Goal: Communication & Community: Answer question/provide support

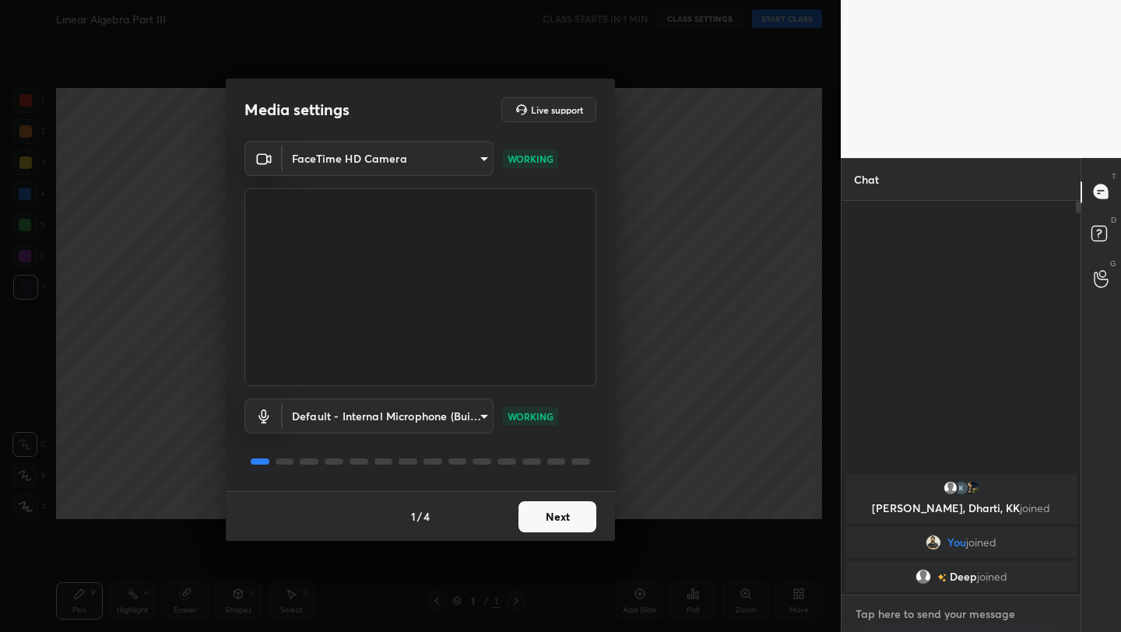
type textarea "x"
click at [950, 606] on textarea at bounding box center [961, 614] width 214 height 25
type textarea "I"
type textarea "x"
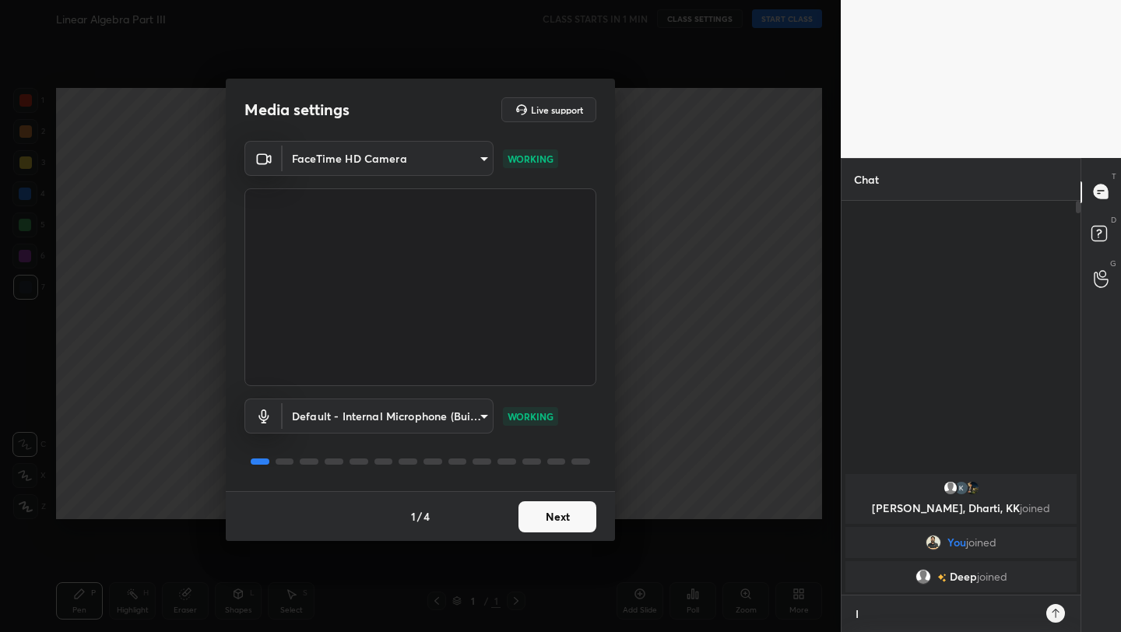
type textarea "IM"
type textarea "x"
type textarea "IM"
type textarea "x"
type textarea "IM N"
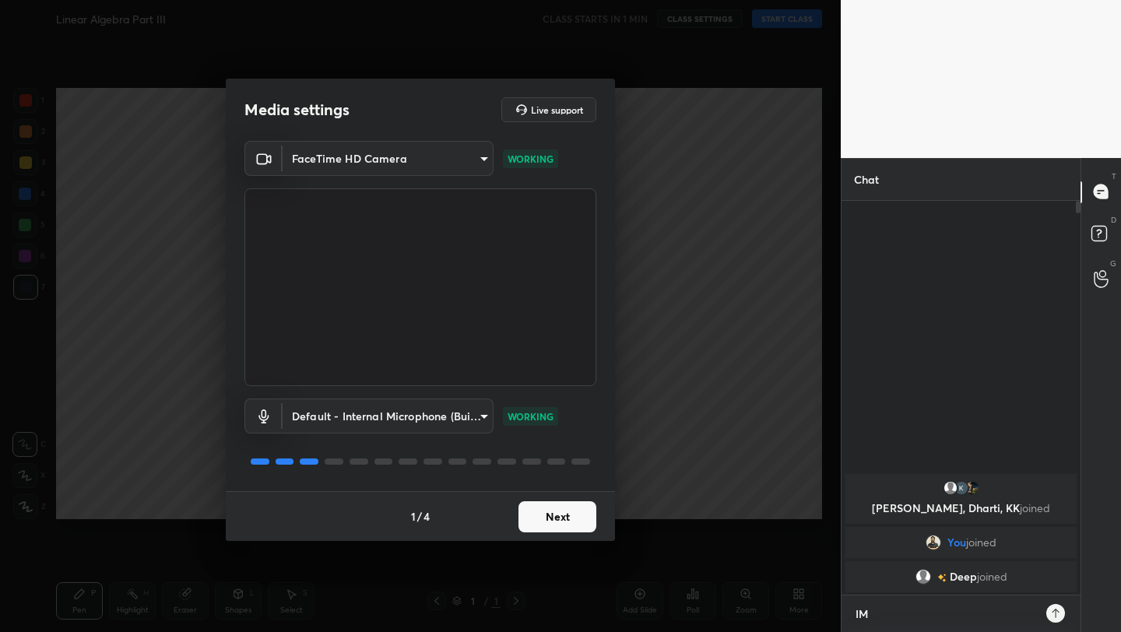
type textarea "x"
type textarea "IM NO"
type textarea "x"
type textarea "IM NOT"
type textarea "x"
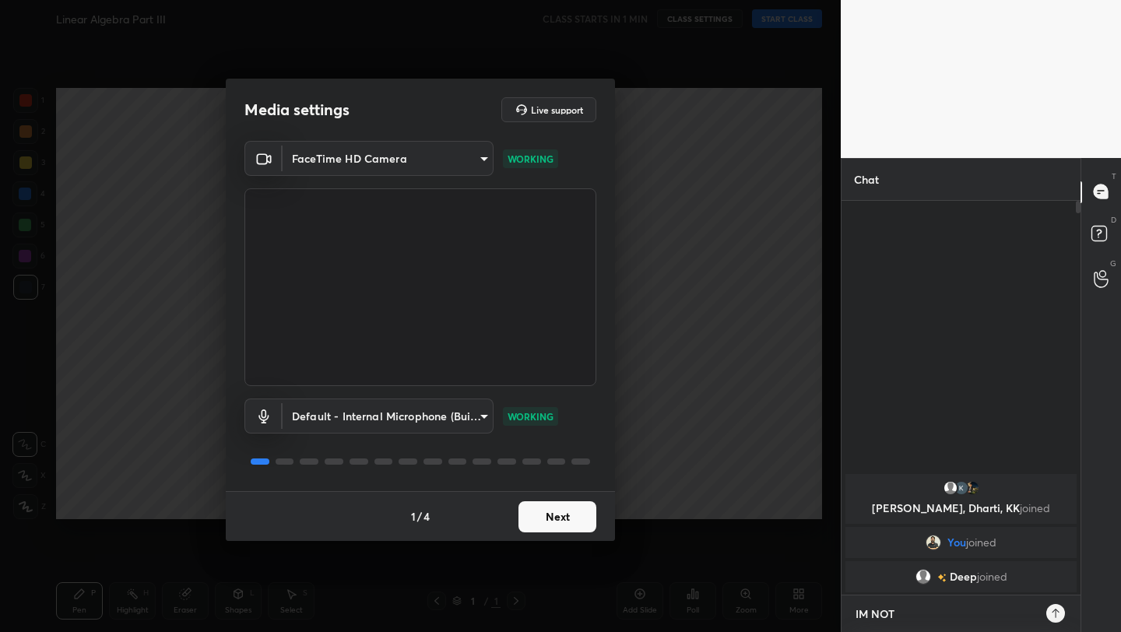
type textarea "IM NOT"
type textarea "x"
type textarea "IM NOT W"
type textarea "x"
type textarea "IM NOT WE"
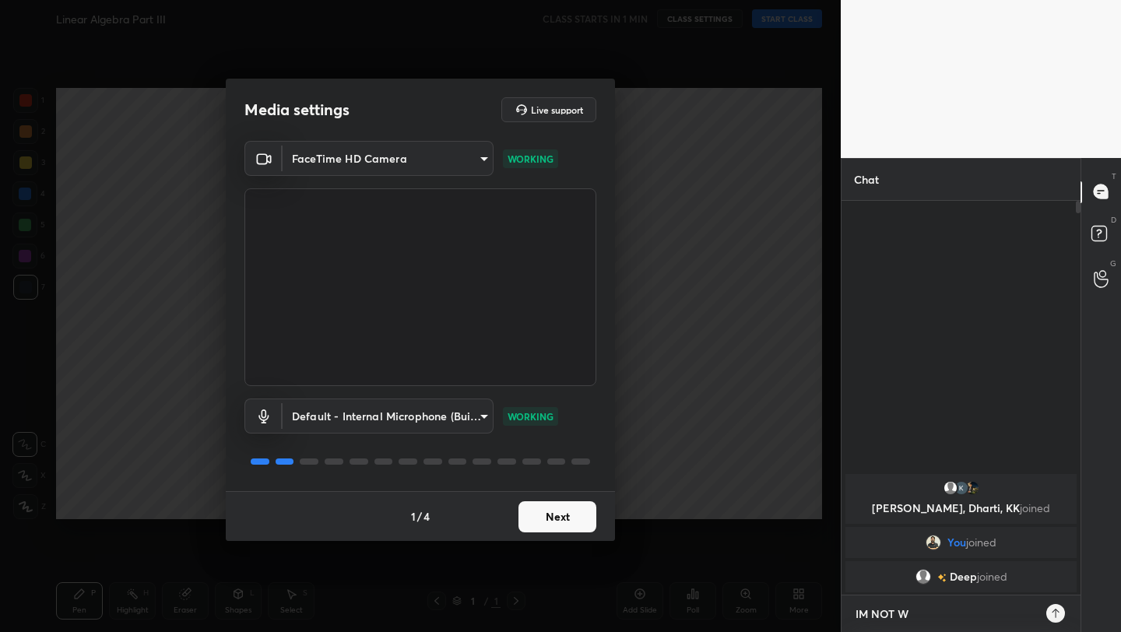
type textarea "x"
type textarea "IM NOT WEL"
type textarea "x"
type textarea "IM NOT WELL"
type textarea "x"
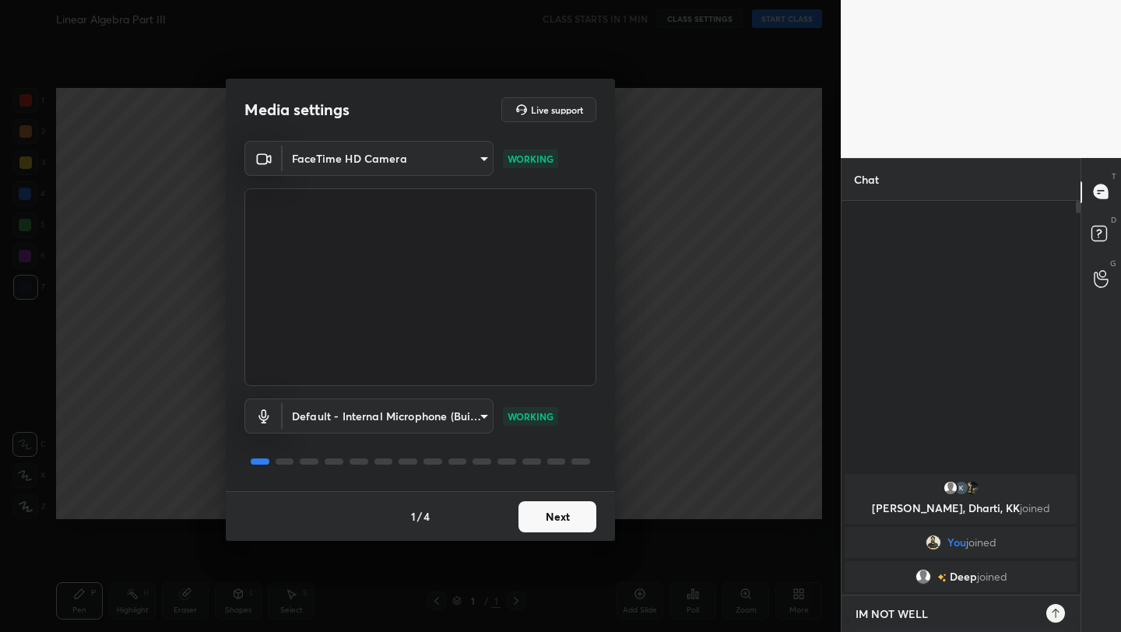
type textarea "IM NOT WELL"
type textarea "x"
type textarea "IM NOT WELL 1"
type textarea "x"
type textarea "IM NOT WELL 10"
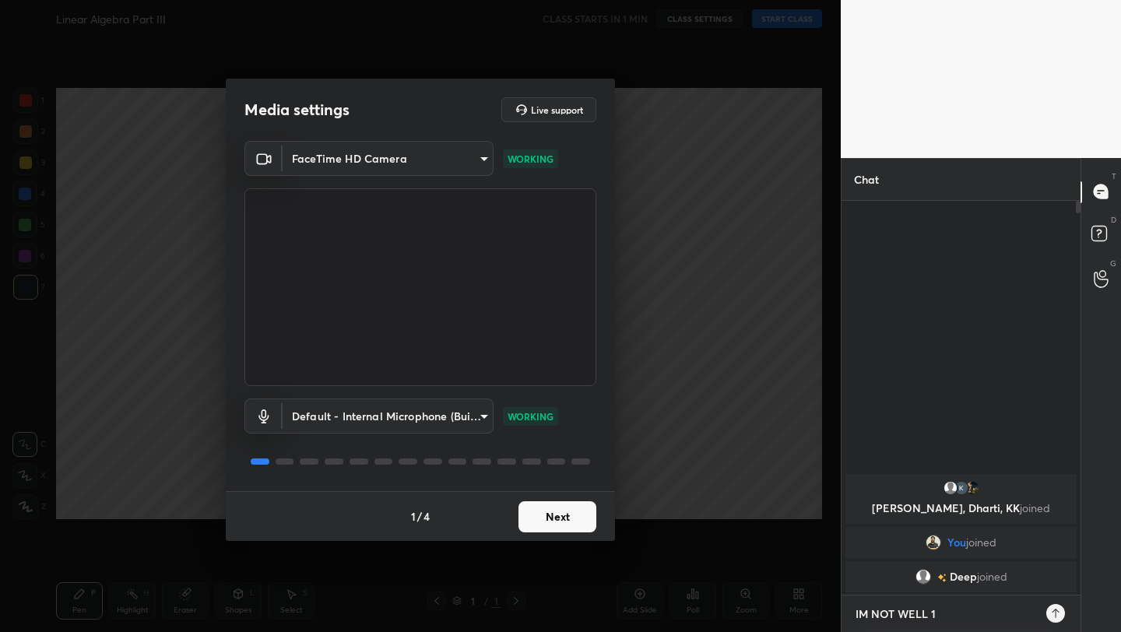
type textarea "x"
type textarea "IM NOT WELL 101"
type textarea "x"
type textarea "IM NOT WELL 10"
type textarea "x"
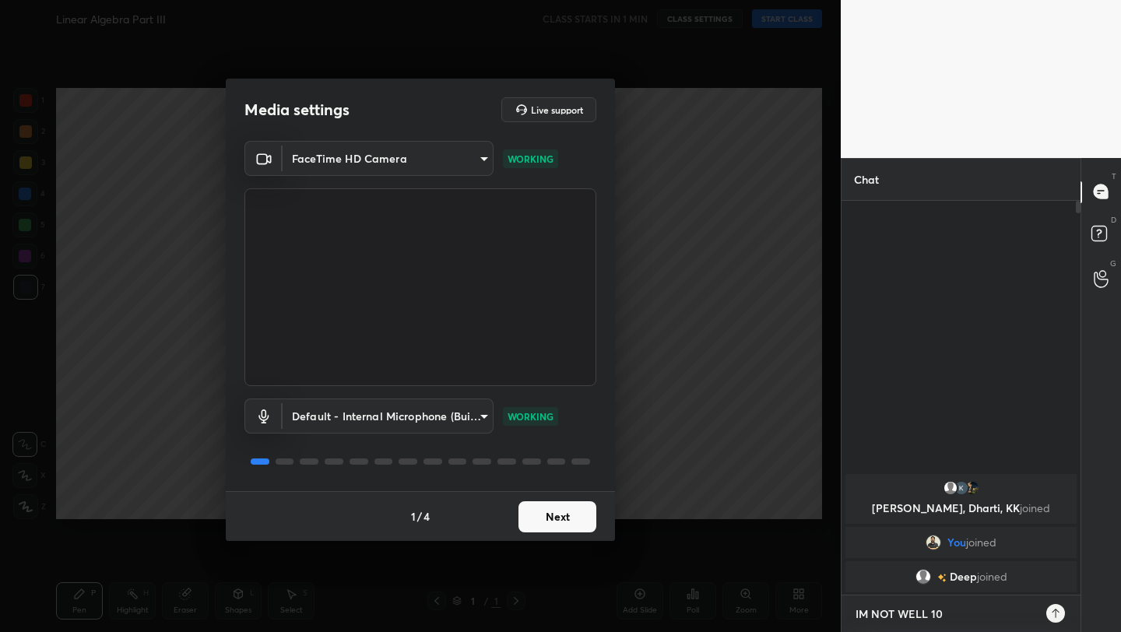
type textarea "IM NOT WELL 102"
type textarea "x"
type textarea "IM NOT WELL 102"
type textarea "x"
type textarea "IM NOT WELL 102"
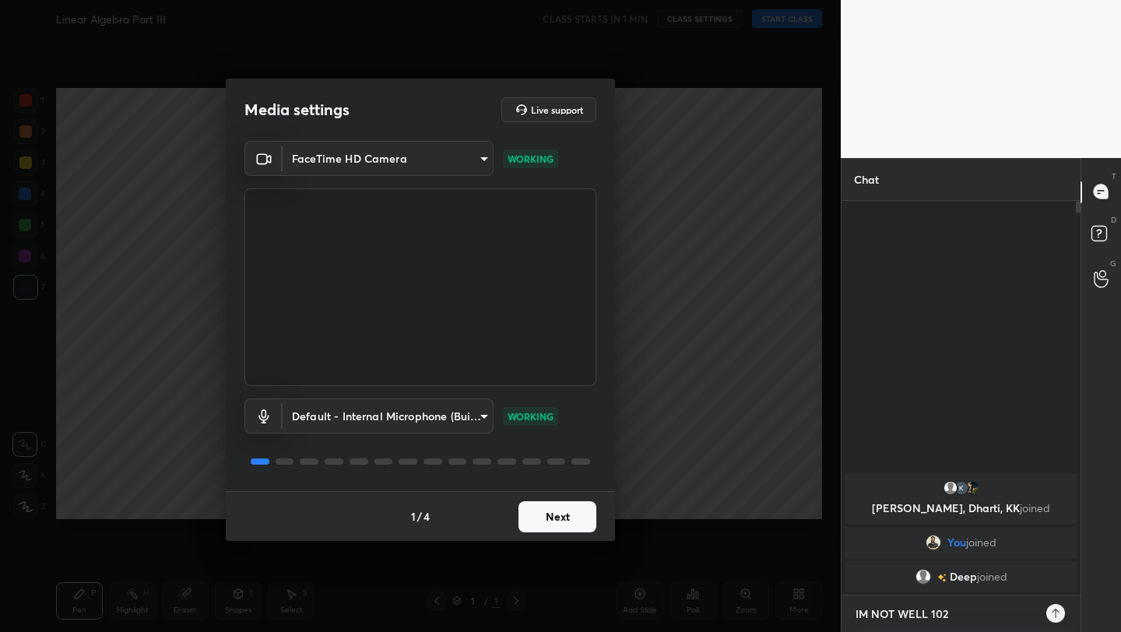
type textarea "x"
type textarea "IM NOT WELL 10"
type textarea "x"
type textarea "IM NOT WELL 101"
type textarea "x"
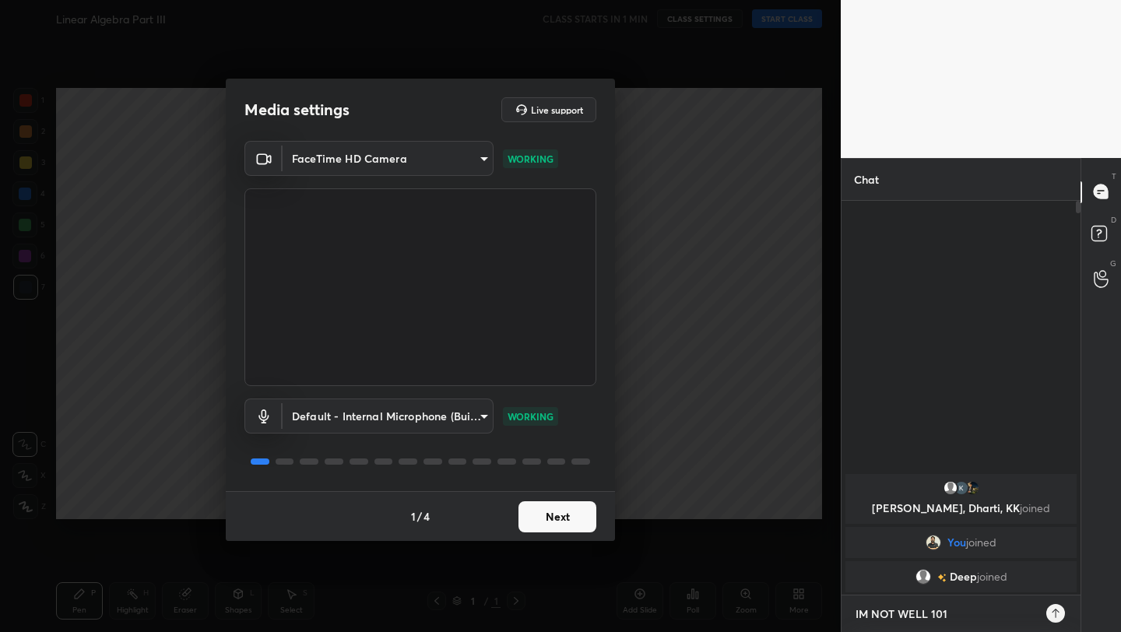
type textarea "IM NOT WELL 101."
type textarea "x"
type textarea "IM NOT WELL 101.X"
type textarea "x"
type textarea "IM NOT WELL 101.X"
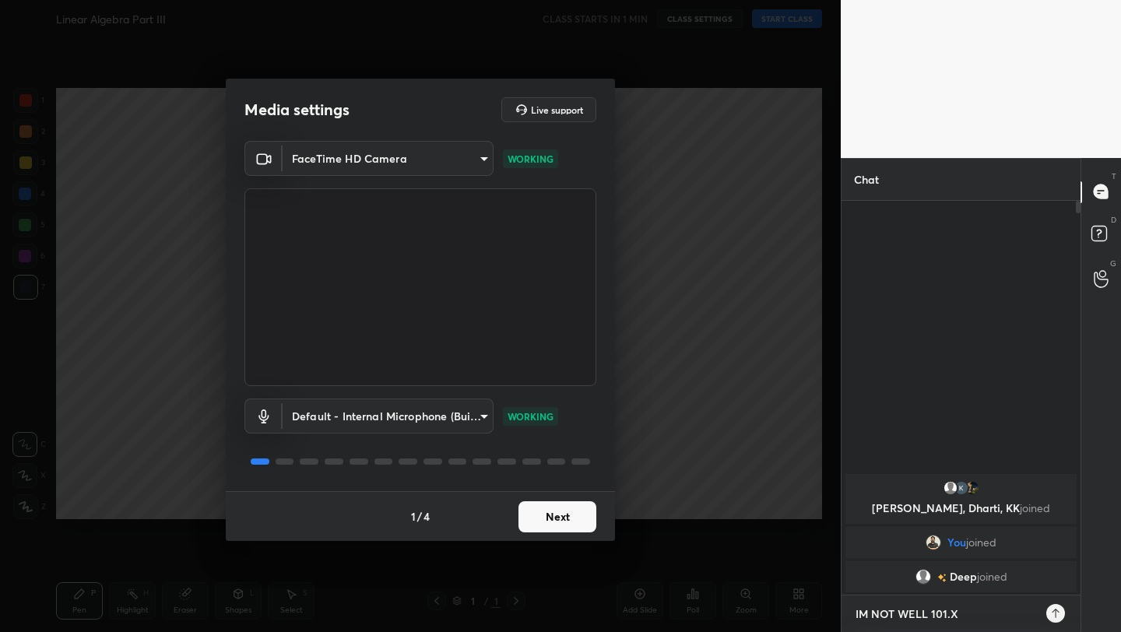
type textarea "x"
type textarea "IM NOT WELL 101.X F"
type textarea "x"
type textarea "IM NOT WELL 101.X FE"
type textarea "x"
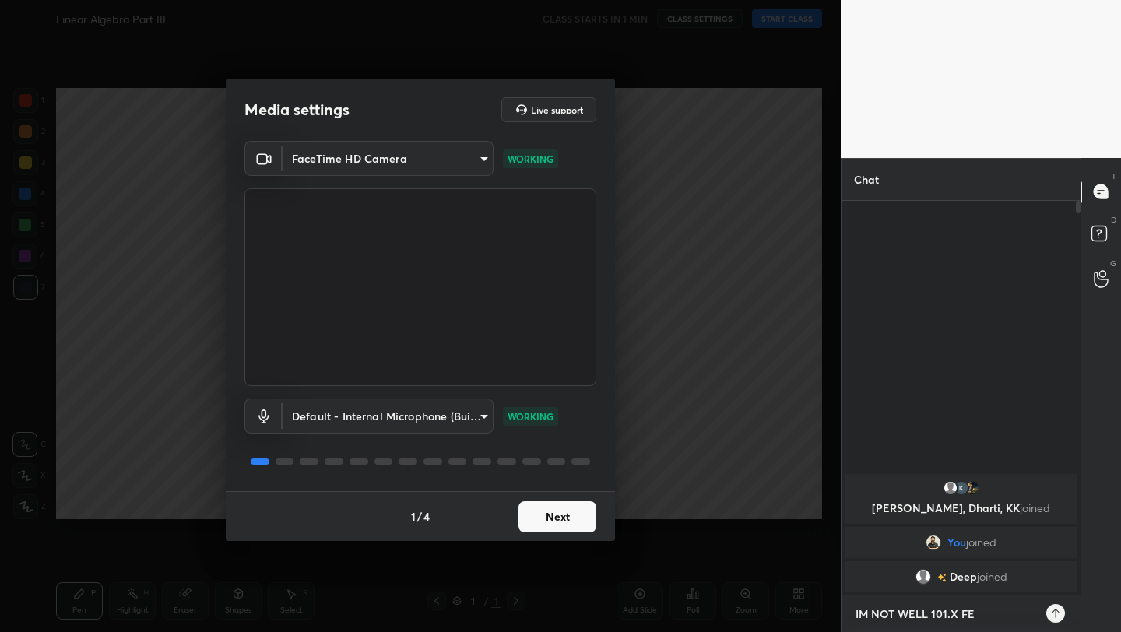
type textarea "IM NOT WELL 101.X FEV"
type textarea "x"
type textarea "IM NOT WELL 101.X FEVE"
type textarea "x"
type textarea "IM NOT WELL 101.X FEVER"
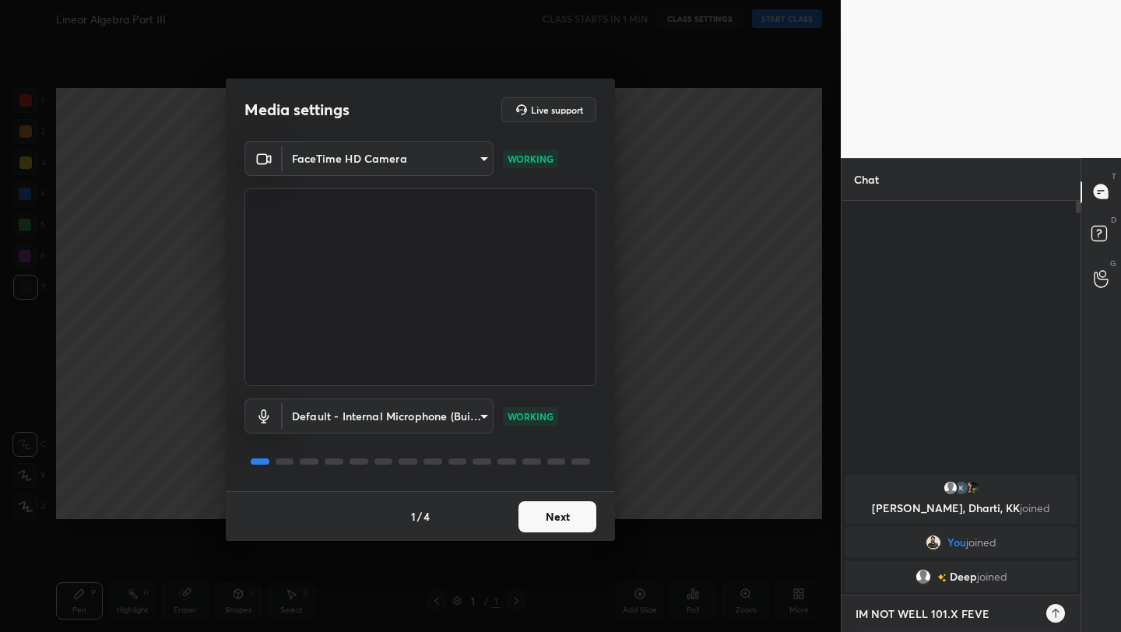
type textarea "x"
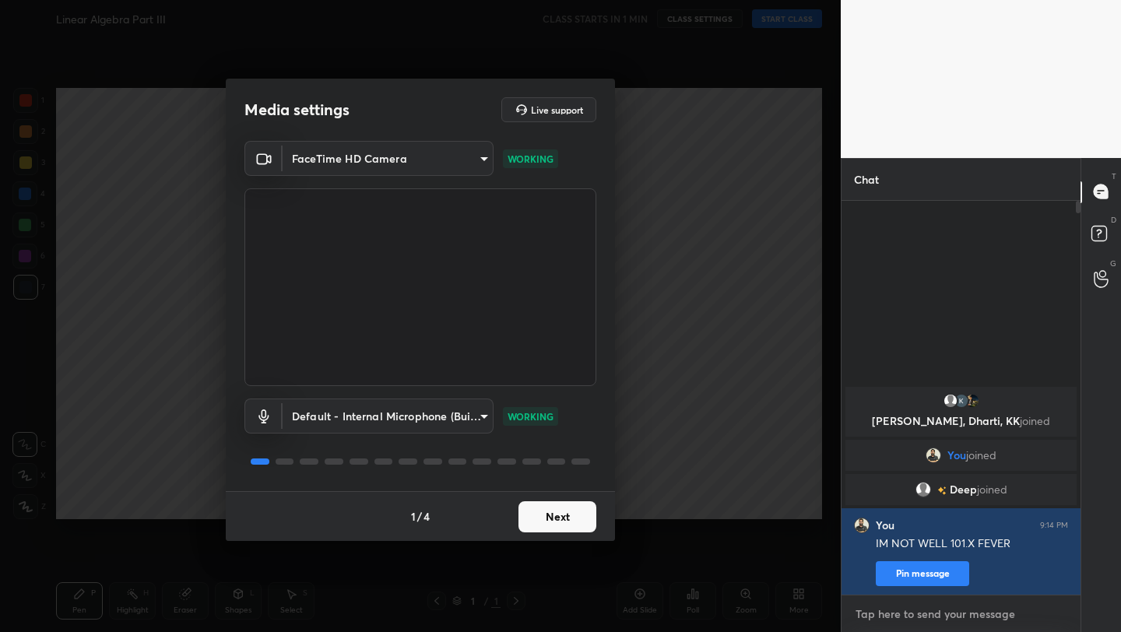
type textarea "C"
type textarea "x"
type textarea "CC"
type textarea "x"
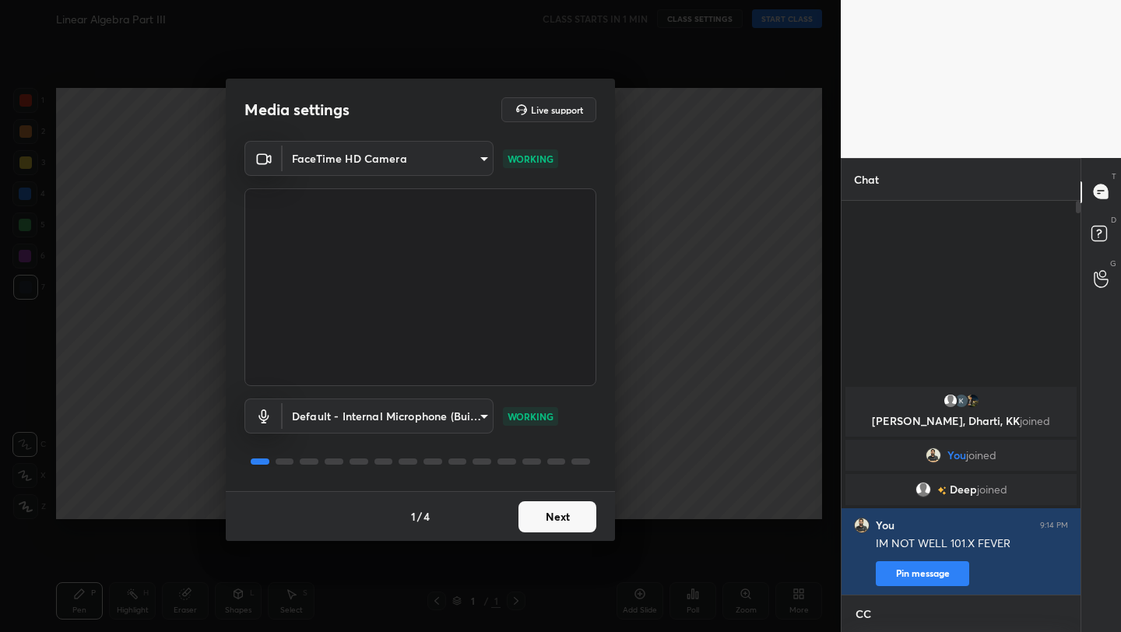
type textarea "CCA"
type textarea "x"
type textarea "CCAN"
type textarea "x"
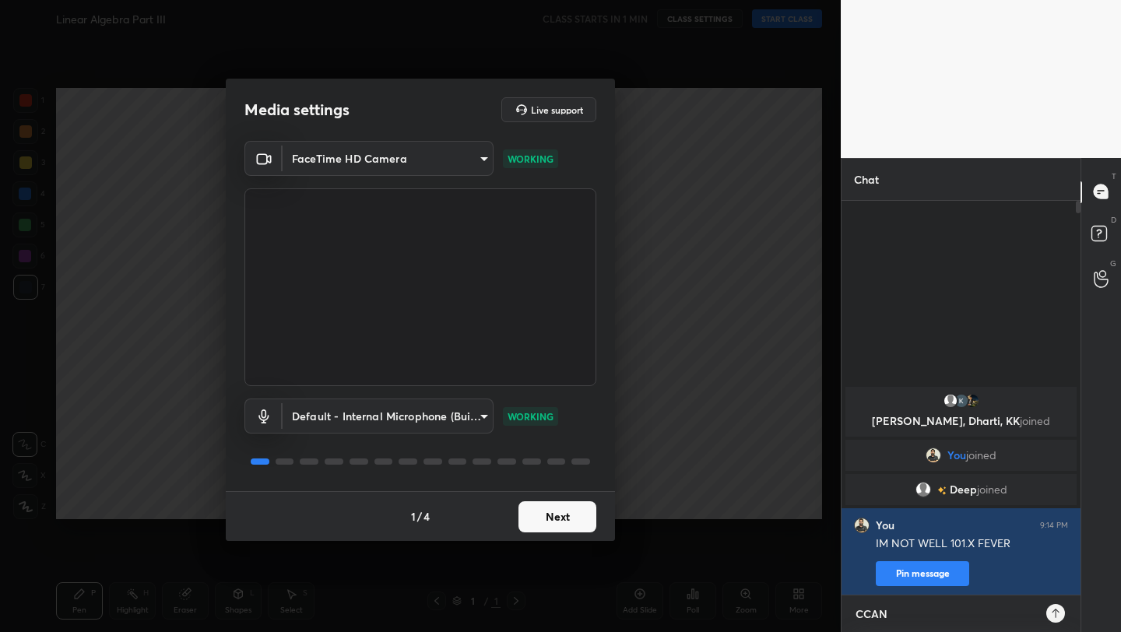
type textarea "CCANT"
type textarea "x"
type textarea "CCANT"
type textarea "x"
type textarea "CCANT T"
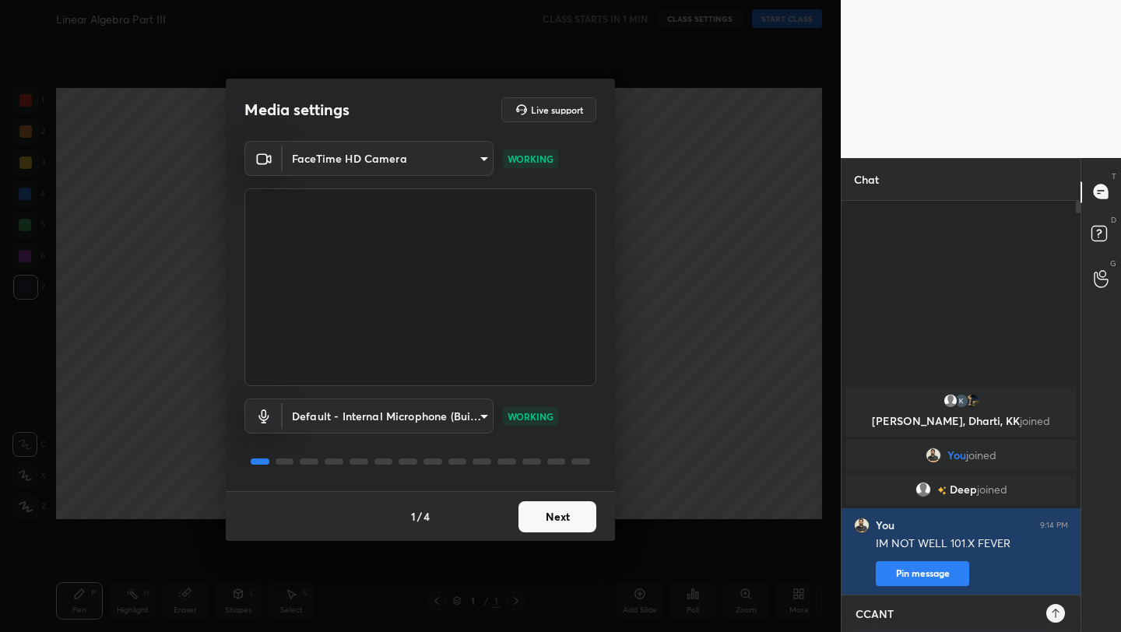
type textarea "x"
type textarea "CCANT TA"
type textarea "x"
type textarea "CCANT TAK"
type textarea "x"
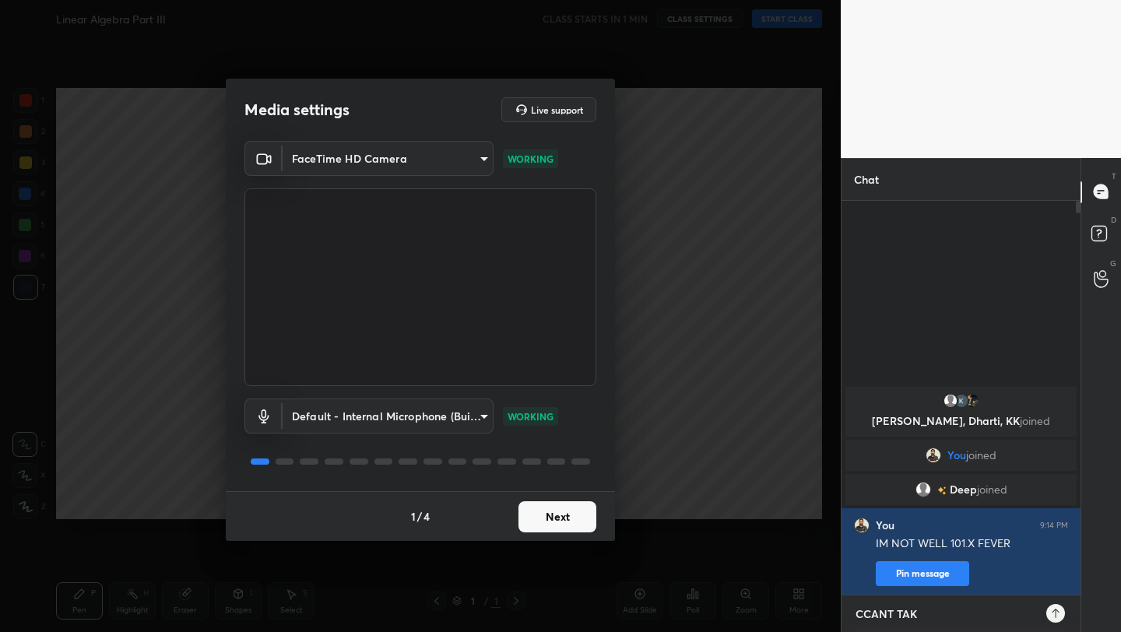
type textarea "CCANT TAKE"
type textarea "x"
type textarea "CCANT TAKE"
type textarea "x"
type textarea "CCANT TAKE C"
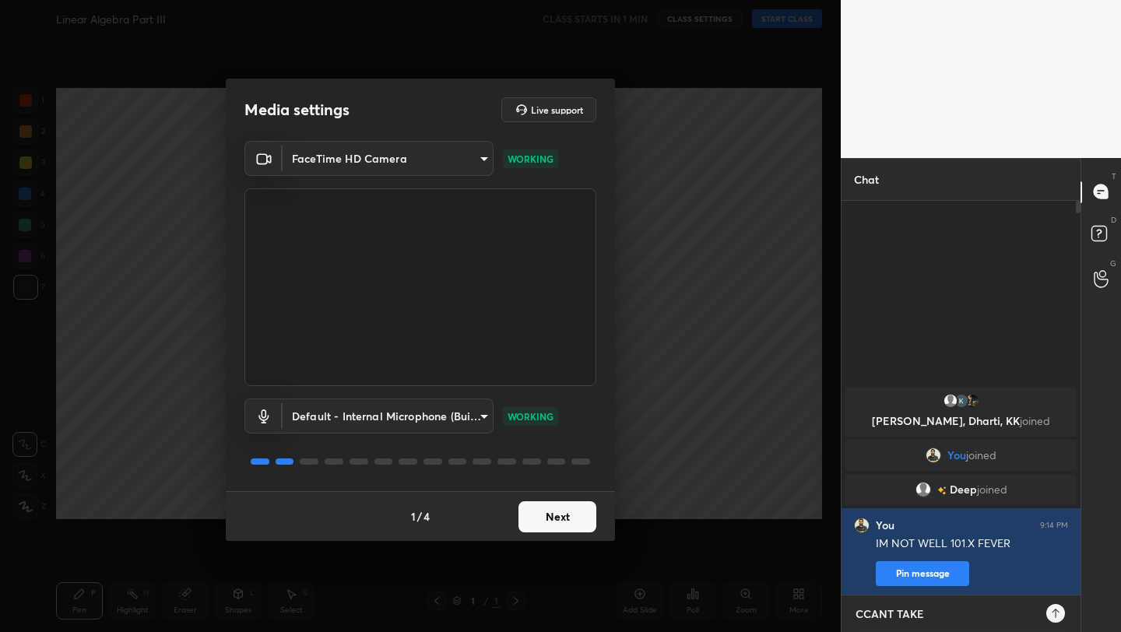
type textarea "x"
type textarea "CCANT TAKE CL"
type textarea "x"
type textarea "CCANT TAKE CLA"
type textarea "x"
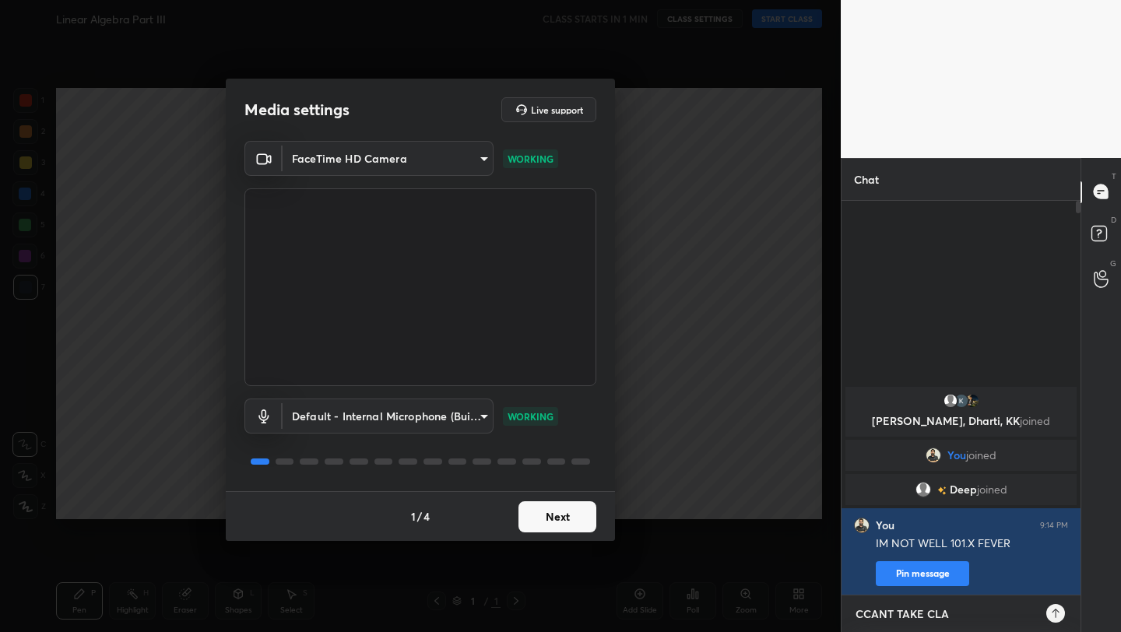
type textarea "CCANT TAKE CLAS"
type textarea "x"
type textarea "CCANT TAKE CLASS"
type textarea "x"
type textarea "CCANT TAKE CLASSS"
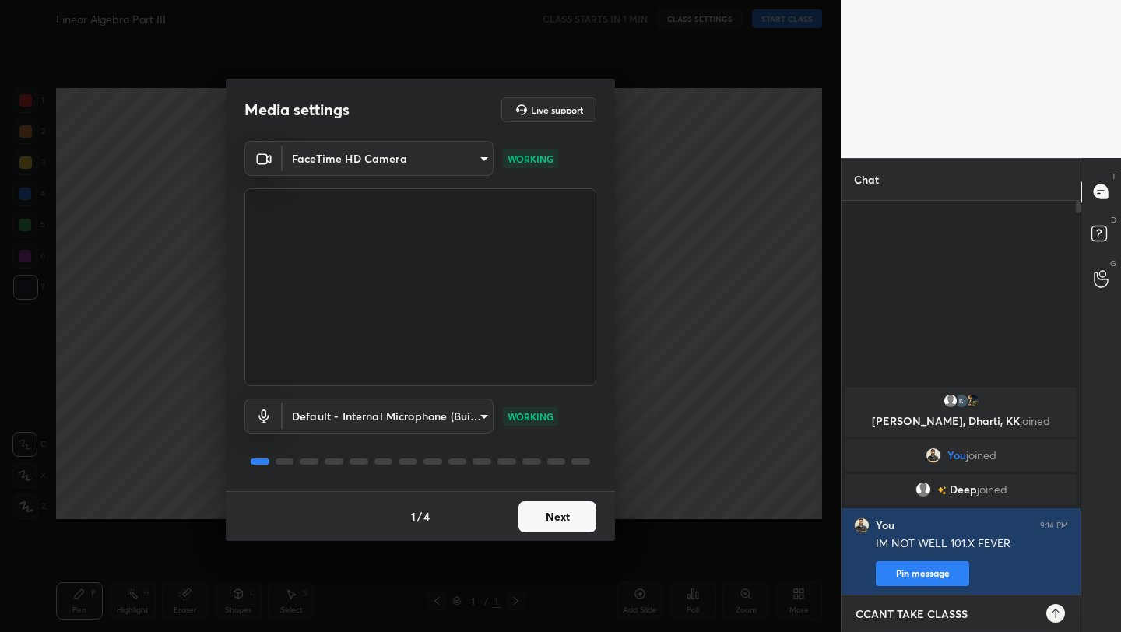
type textarea "x"
type textarea "CCANT TAKE CLASSS"
type textarea "x"
type textarea "CCANT TAKE CLASSS T"
type textarea "x"
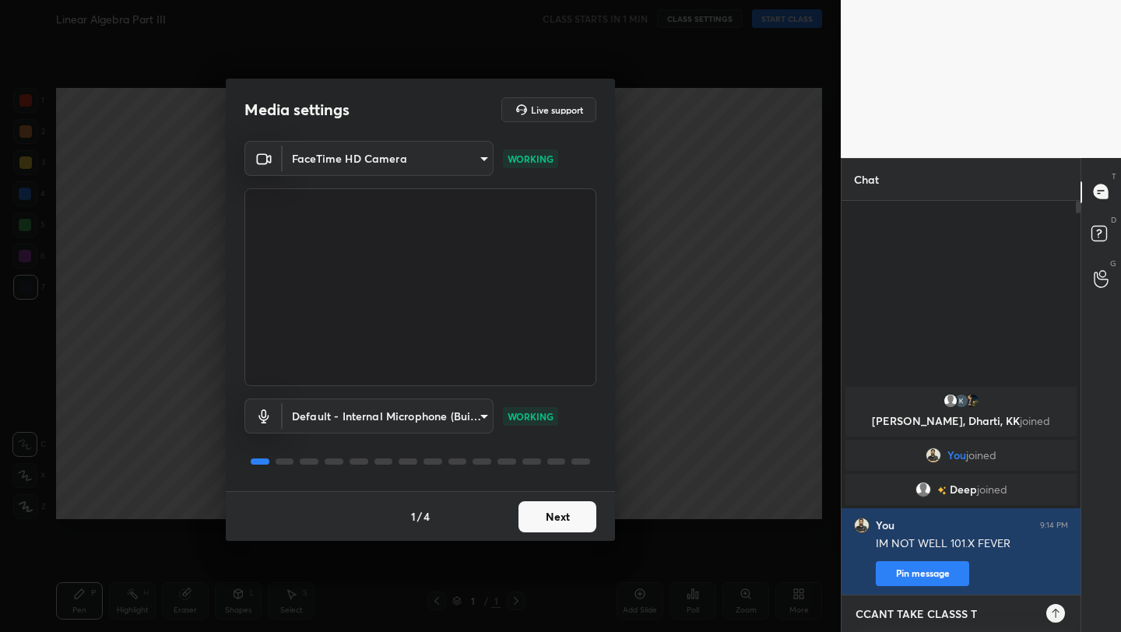
type textarea "CCANT TAKE CLASSS TO"
type textarea "x"
type textarea "CCANT TAKE CLASSS [PERSON_NAME]"
type textarea "x"
type textarea "CCANT TAKE CLASSS TODA"
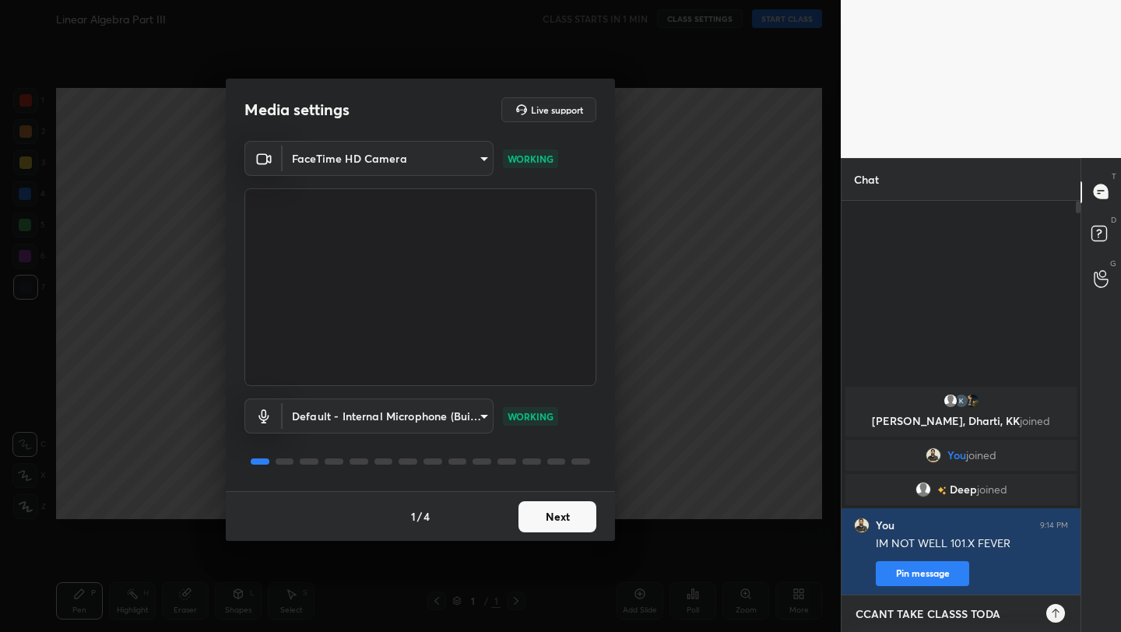
type textarea "x"
type textarea "CCANT TAKE CLASSS TODAT"
type textarea "x"
type textarea "CCANT TAKE CLASSS TODAT"
type textarea "x"
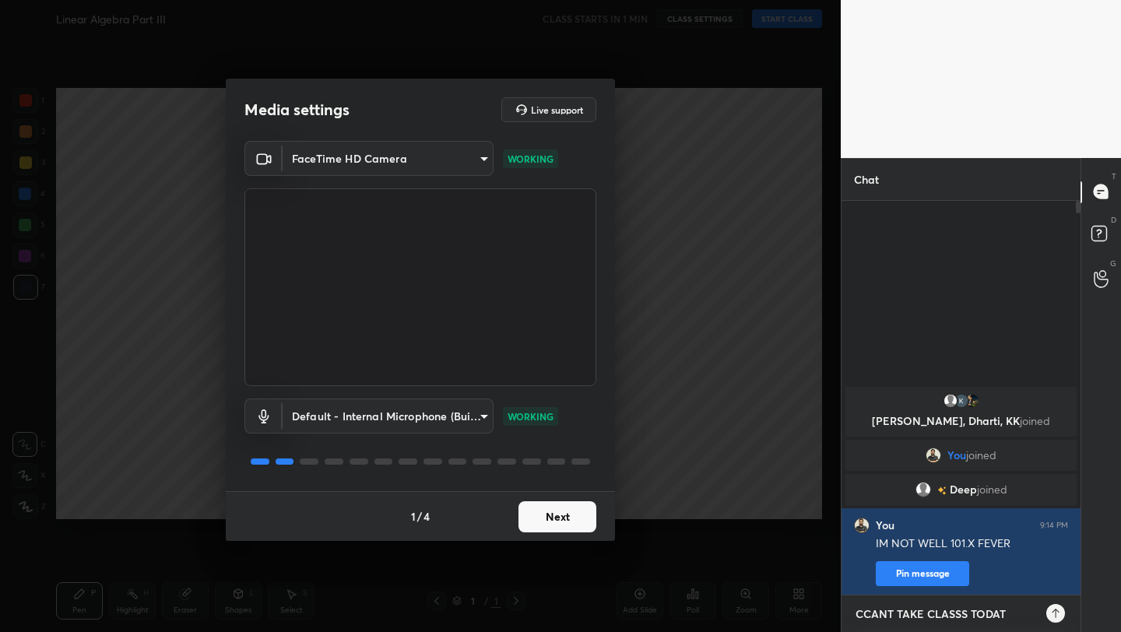
type textarea "CCANT TAKE CLASSS TODAT"
type textarea "x"
type textarea "CCANT TAKE CLASSS TODA"
type textarea "x"
type textarea "CCANT TAKE CLASSS [DATE]"
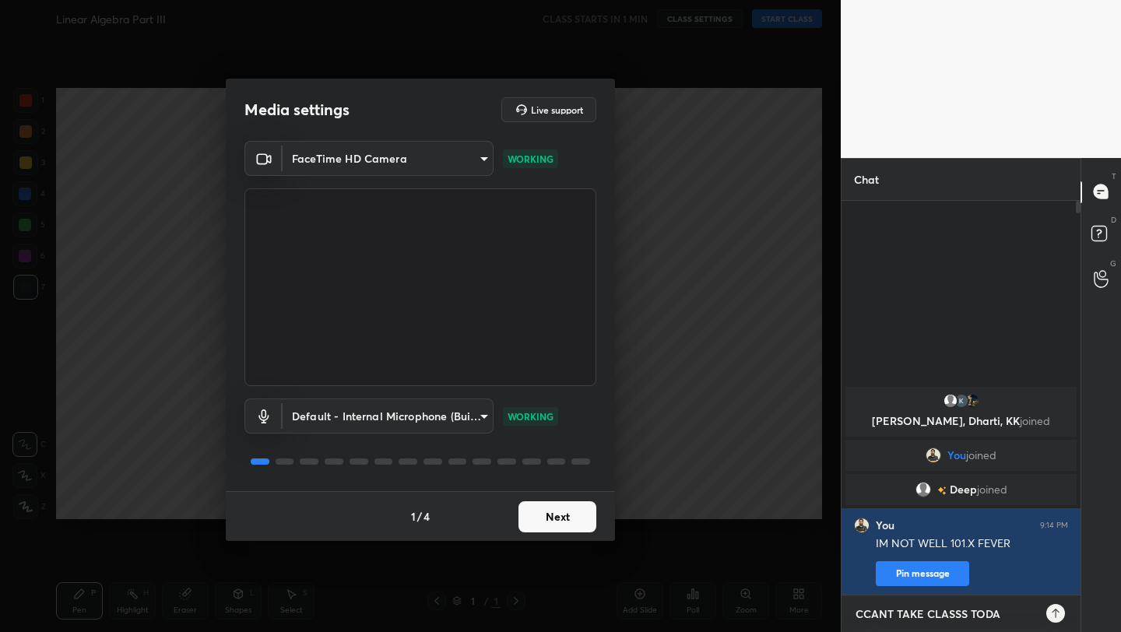
type textarea "x"
type textarea "CCANT TAKE CLASSS [DATE]"
type textarea "x"
type textarea "CCANT TAKE CLASSS [DATE] D"
type textarea "x"
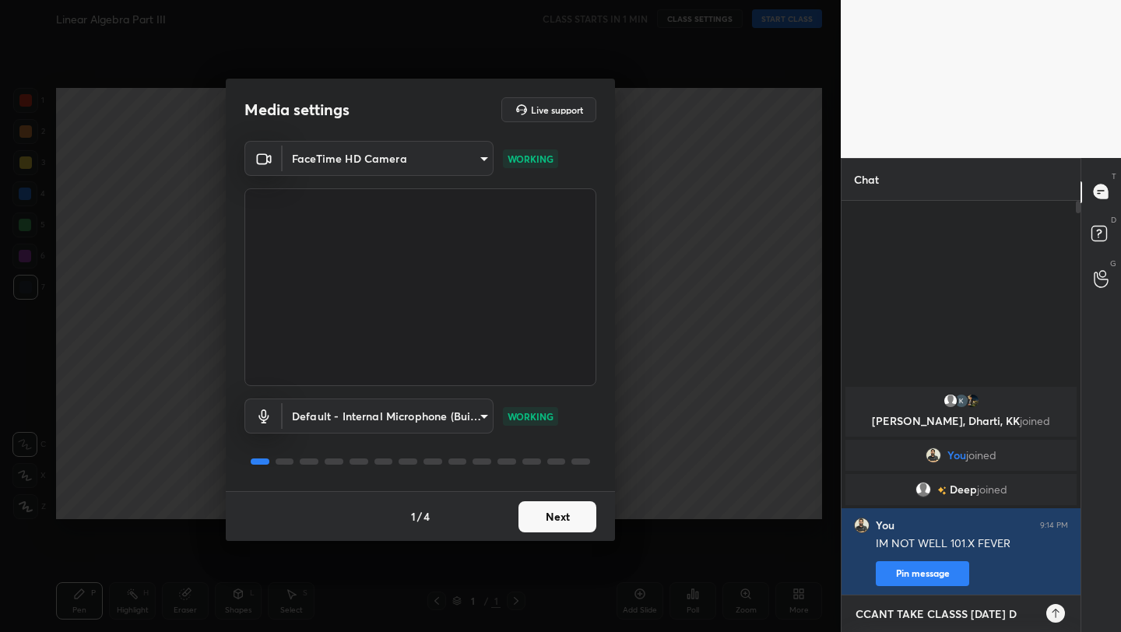
type textarea "CCANT TAKE CLASSS [DATE] DE"
type textarea "x"
type textarea "CCANT TAKE CLASSS [DATE] DEA"
type textarea "x"
type textarea "CCANT TAKE CLASSS [DATE] DEAR"
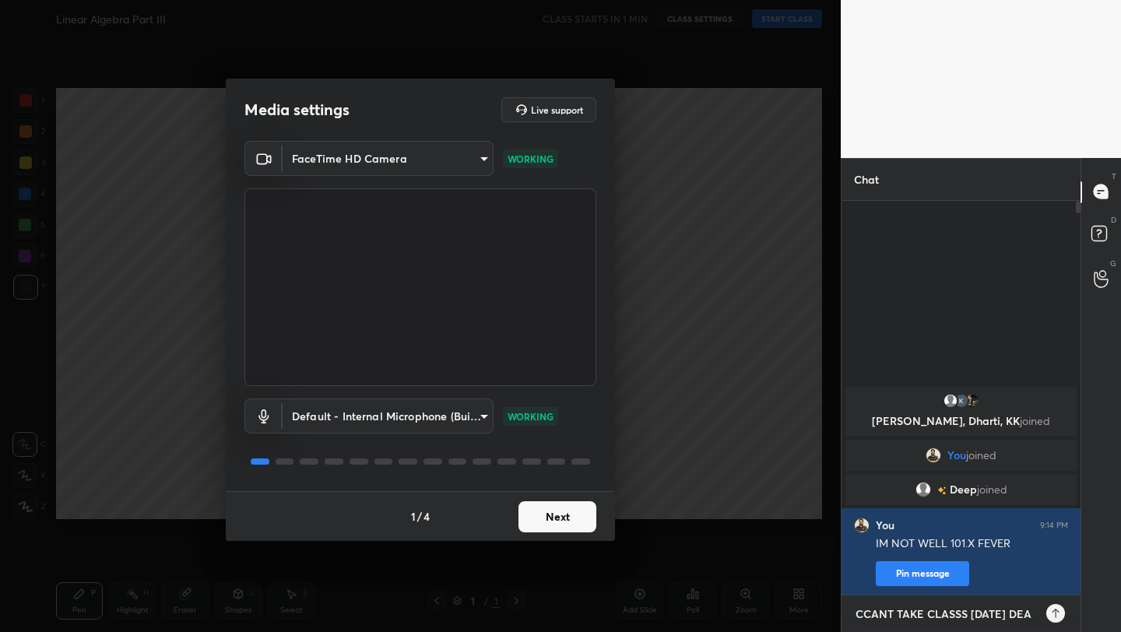
type textarea "x"
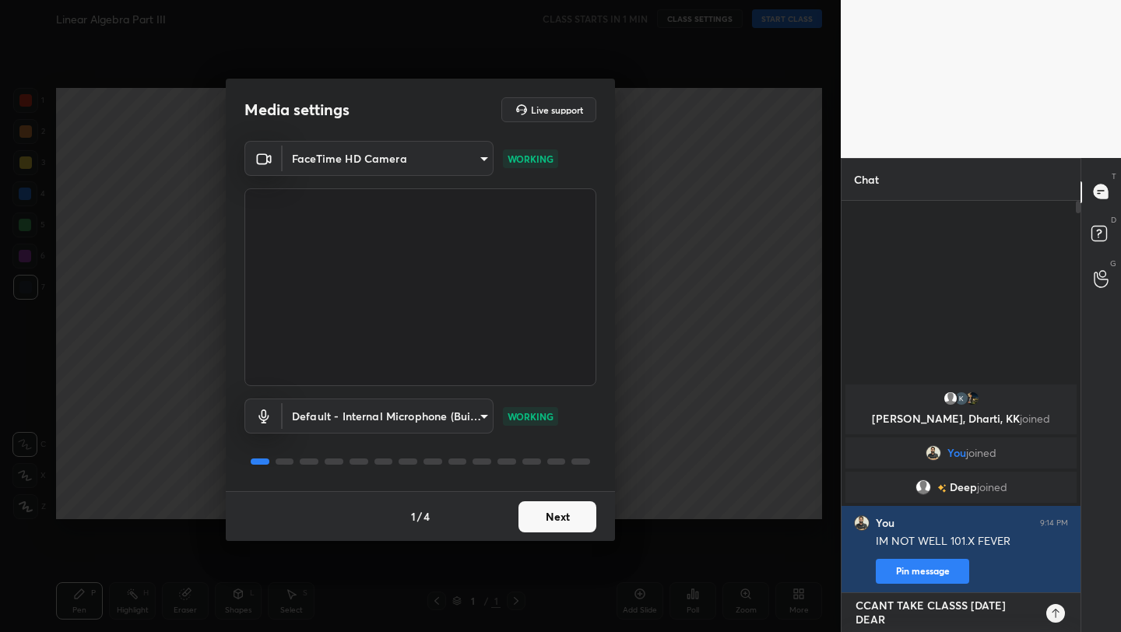
scroll to position [387, 234]
type textarea "CCANT TAKE CLASSS [DATE] DEAR"
type textarea "x"
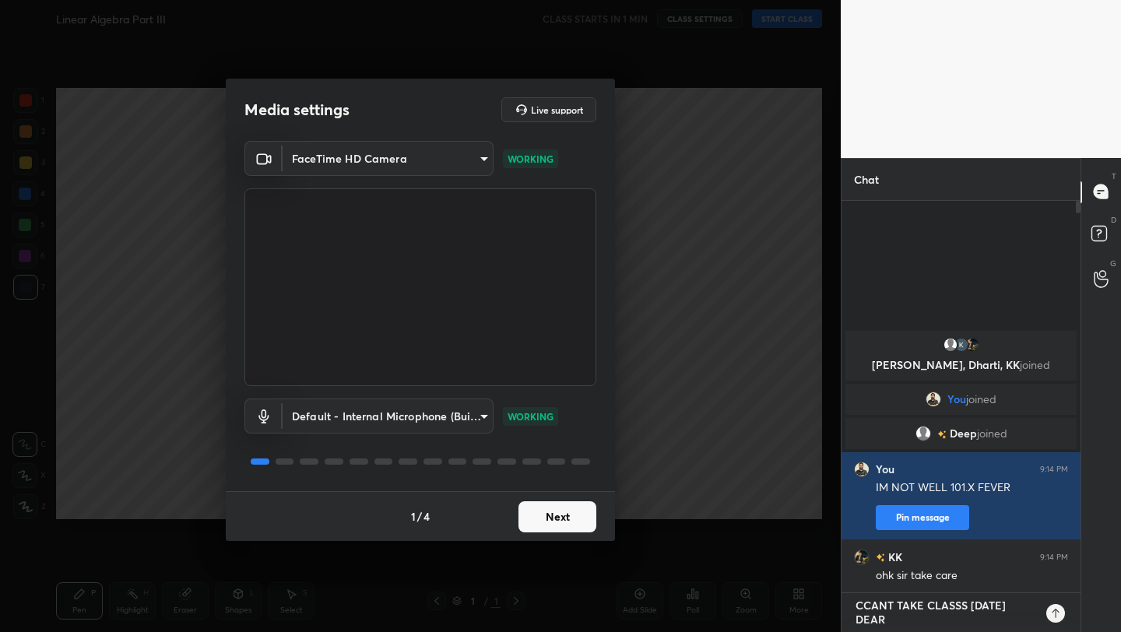
type textarea "CCANT TAKE CLASSS [DATE] DEAR S"
type textarea "x"
type textarea "CCANT TAKE CLASSS [DATE] DEAR ST"
type textarea "x"
type textarea "CCANT TAKE CLASSS [DATE] DEAR [PERSON_NAME]"
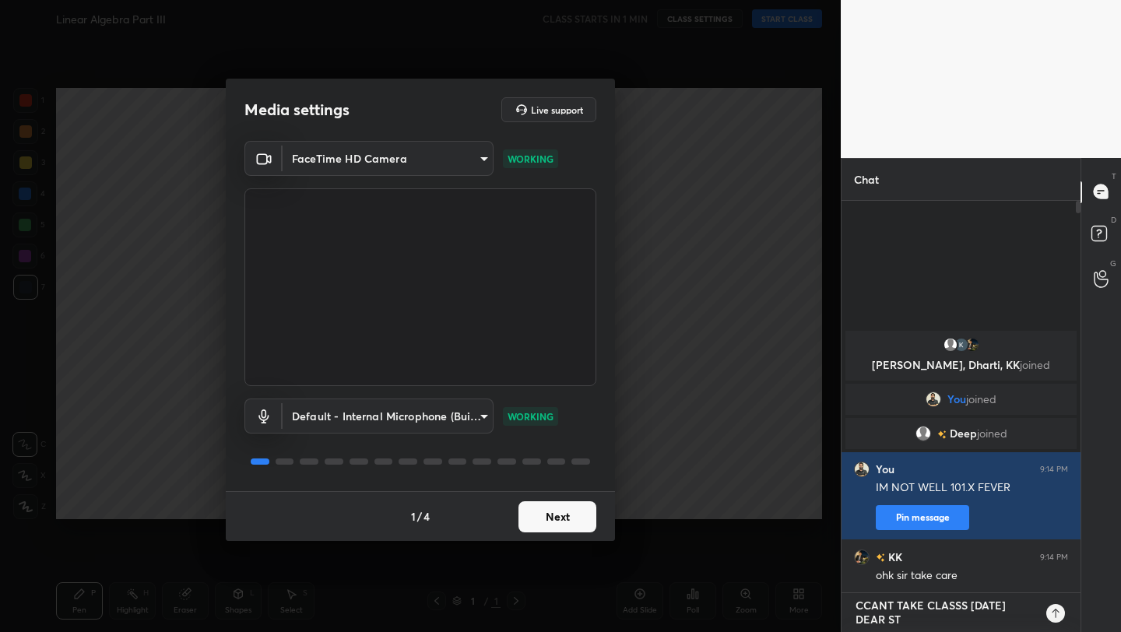
type textarea "x"
type textarea "CCANT TAKE CLASSS [DATE] DEAR STUD"
type textarea "x"
type textarea "CCANT TAKE CLASSS [DATE] DEAR STUDE"
type textarea "x"
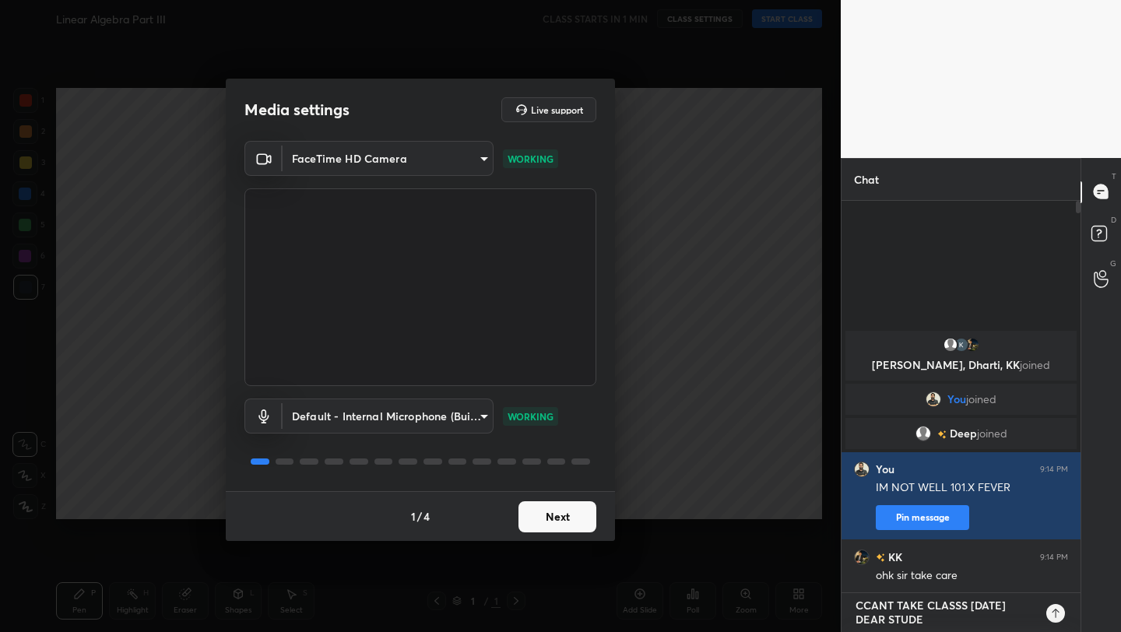
type textarea "CCANT TAKE CLASSS [DATE] DEAR [PERSON_NAME]"
type textarea "x"
type textarea "CCANT TAKE CLASSS [DATE] DEAR STUDENT"
type textarea "x"
type textarea "CCANT TAKE CLASSS [DATE] DEAR STUDENTS"
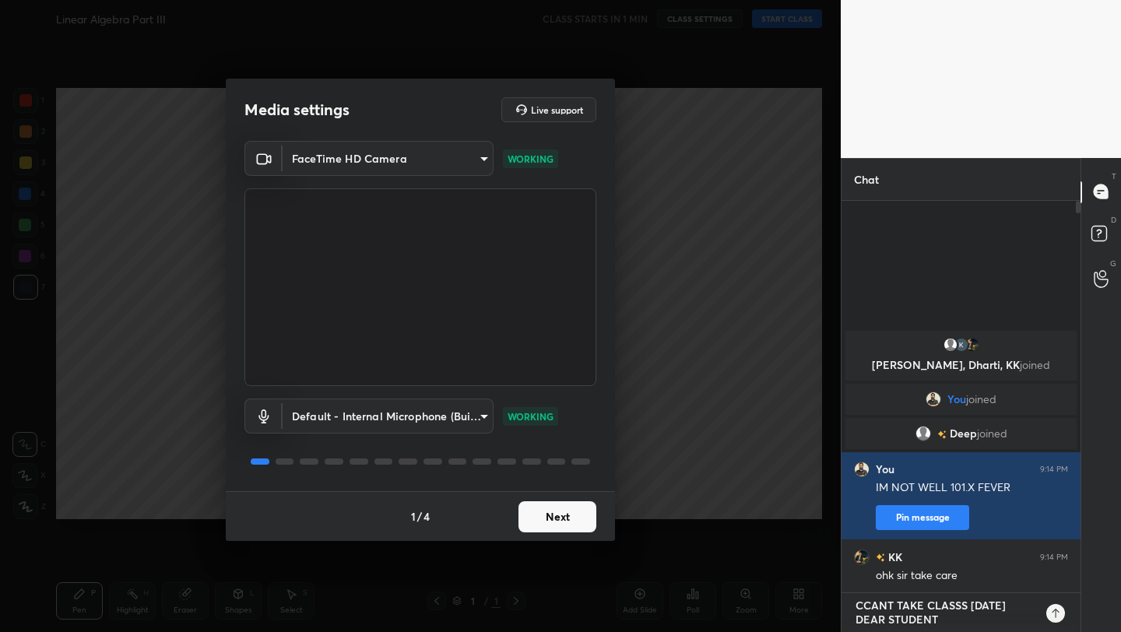
type textarea "x"
type textarea "CCANT TAKE CLASSS [DATE] DEAR STUDENTS"
type textarea "x"
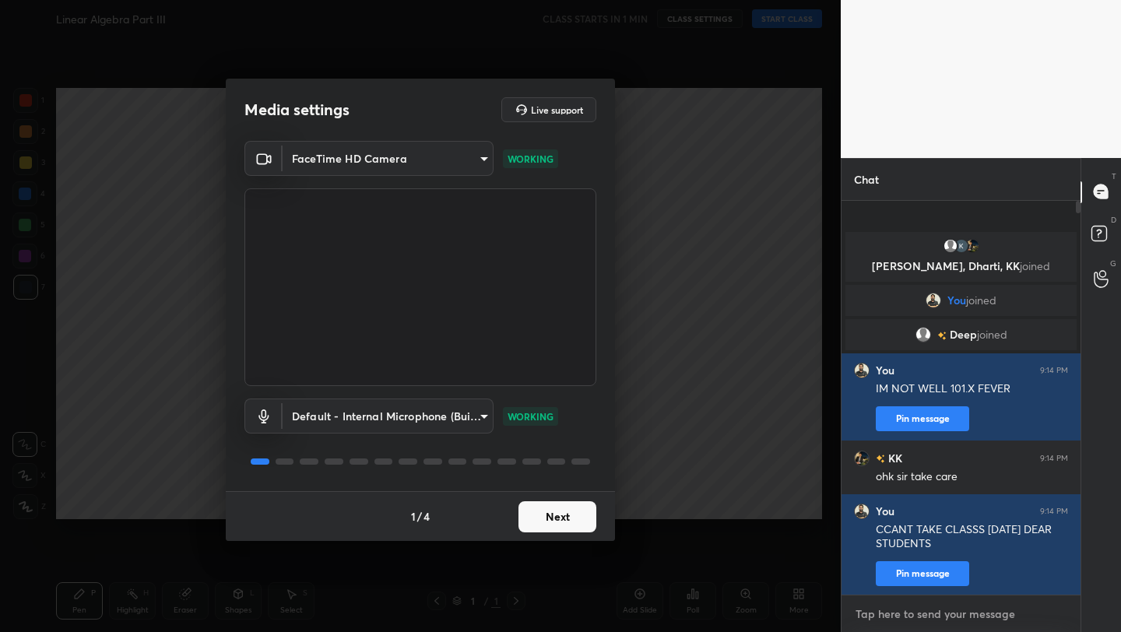
type textarea "S"
type textarea "x"
type textarea "SO"
type textarea "x"
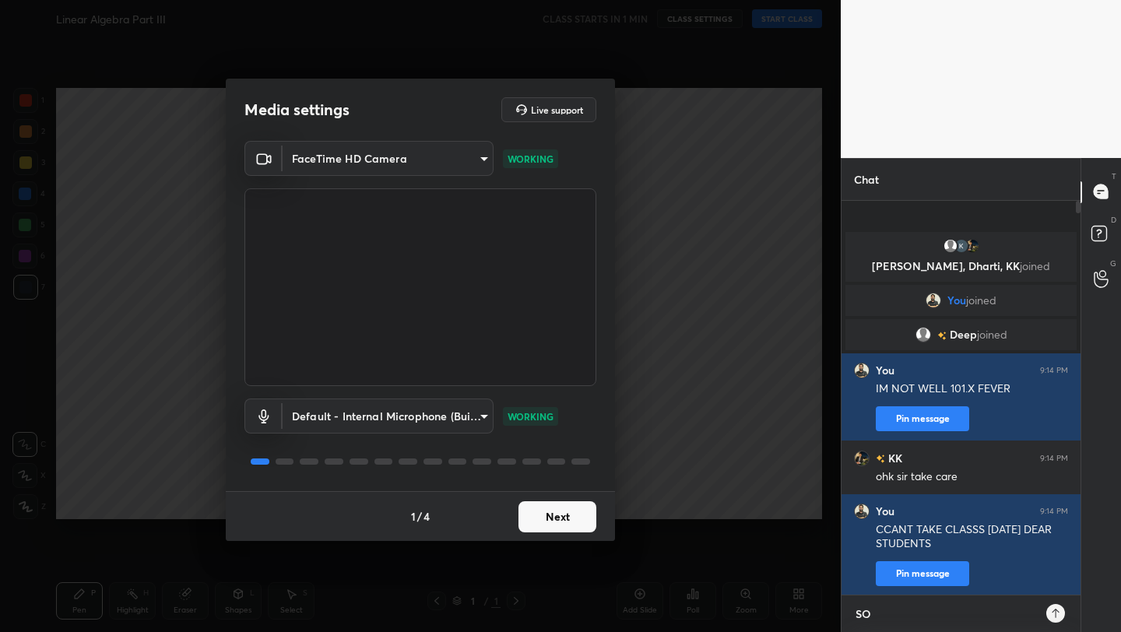
type textarea "SOR"
type textarea "x"
type textarea "SORR"
type textarea "x"
type textarea "SORRY"
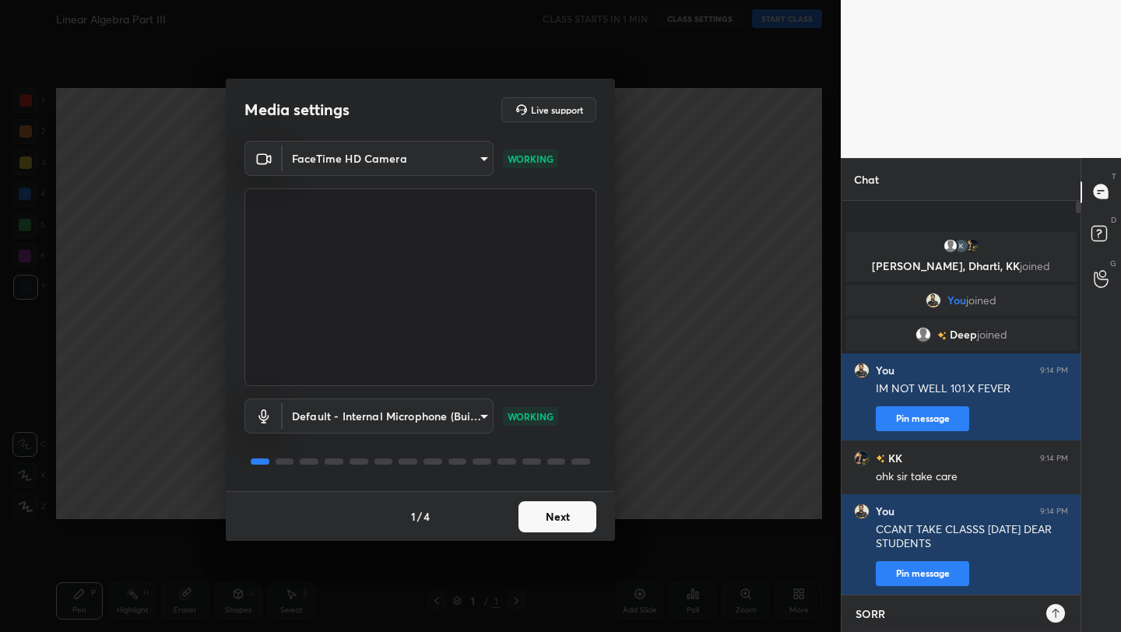
type textarea "x"
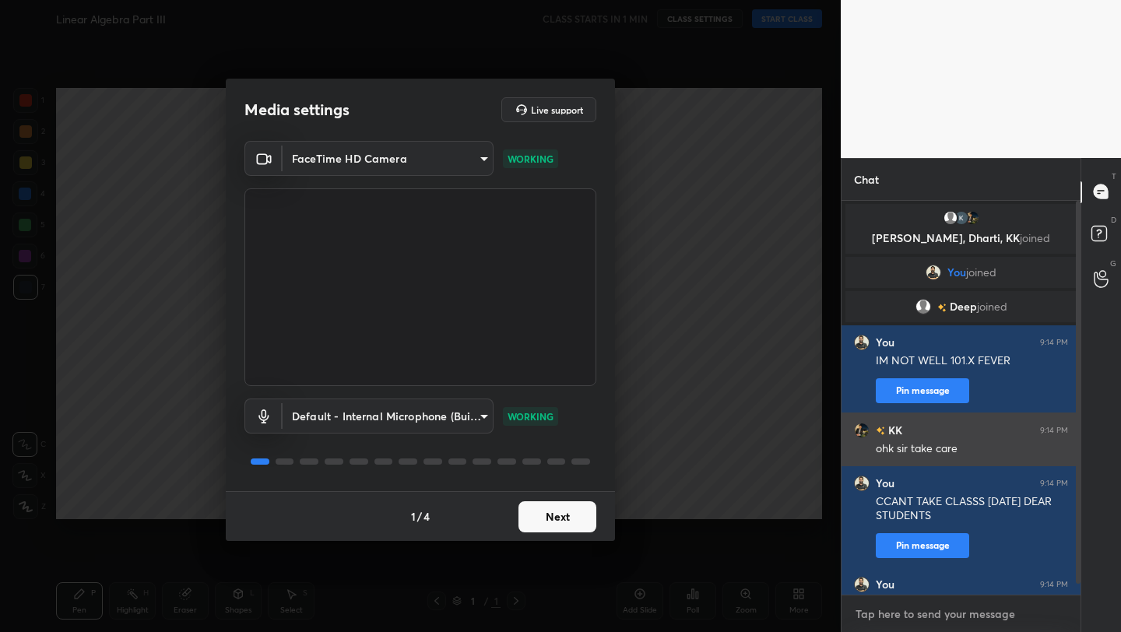
scroll to position [59, 0]
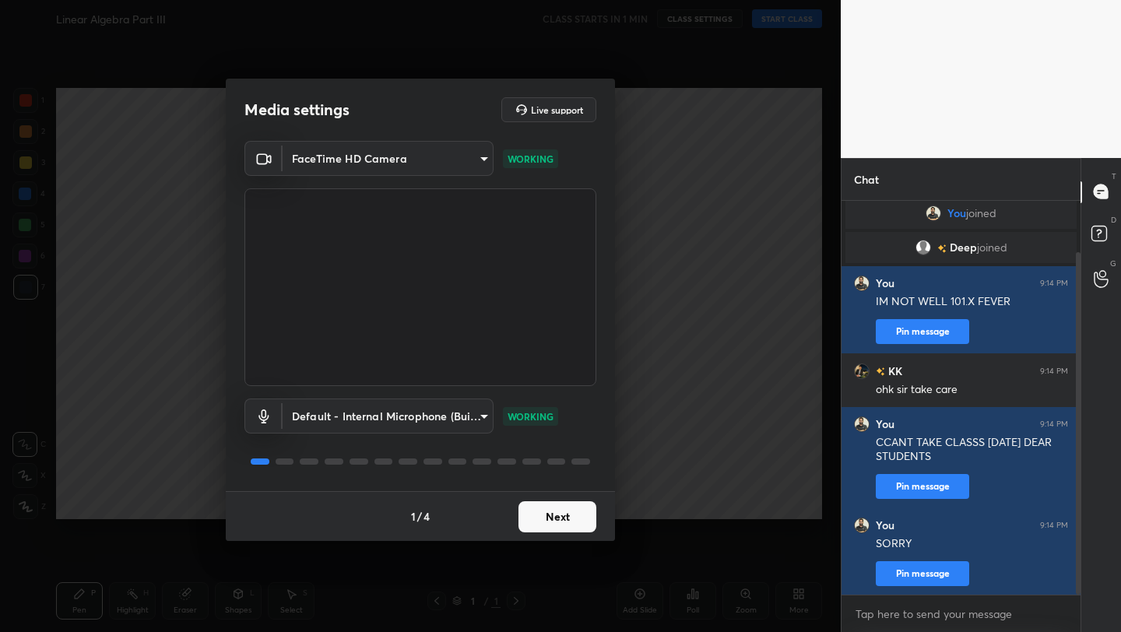
click at [571, 523] on button "Next" at bounding box center [558, 516] width 78 height 31
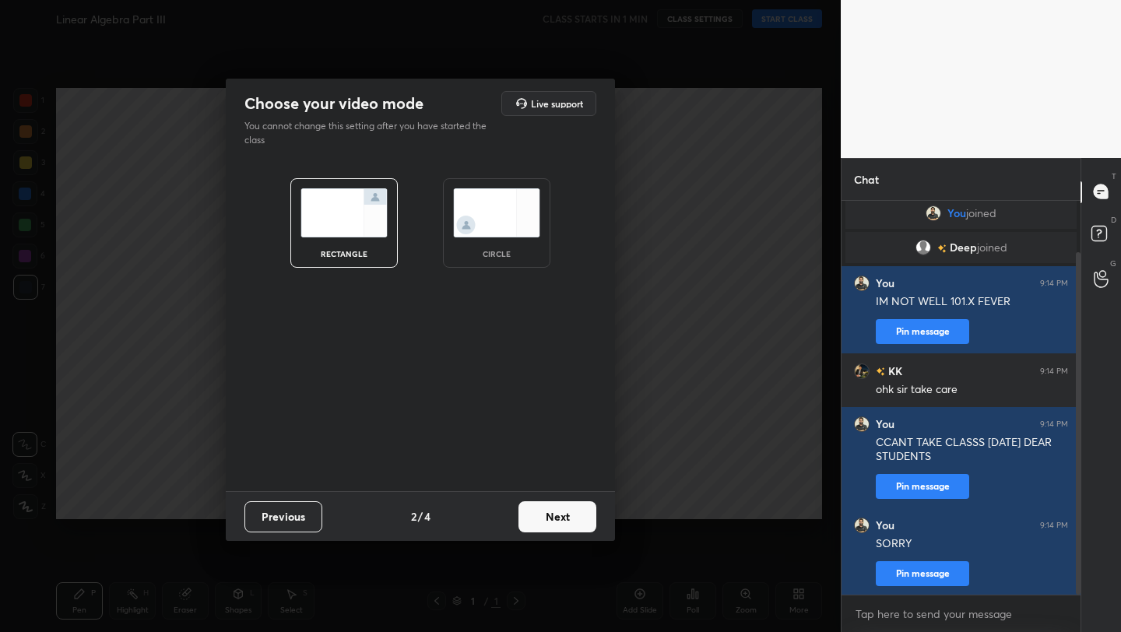
click at [571, 523] on button "Next" at bounding box center [558, 516] width 78 height 31
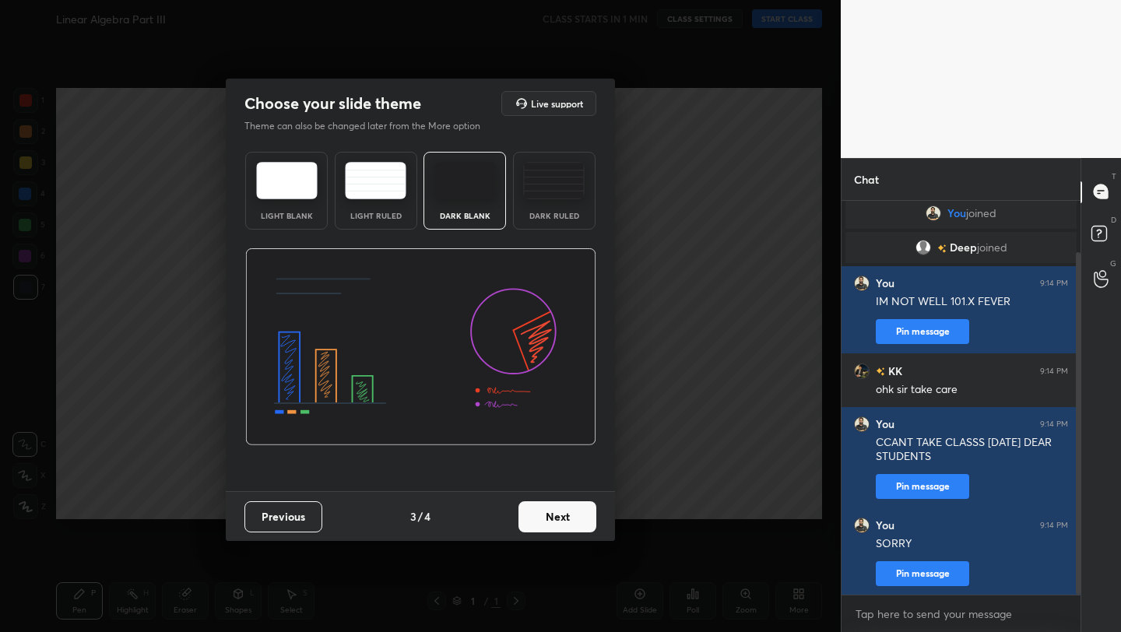
click at [571, 523] on button "Next" at bounding box center [558, 516] width 78 height 31
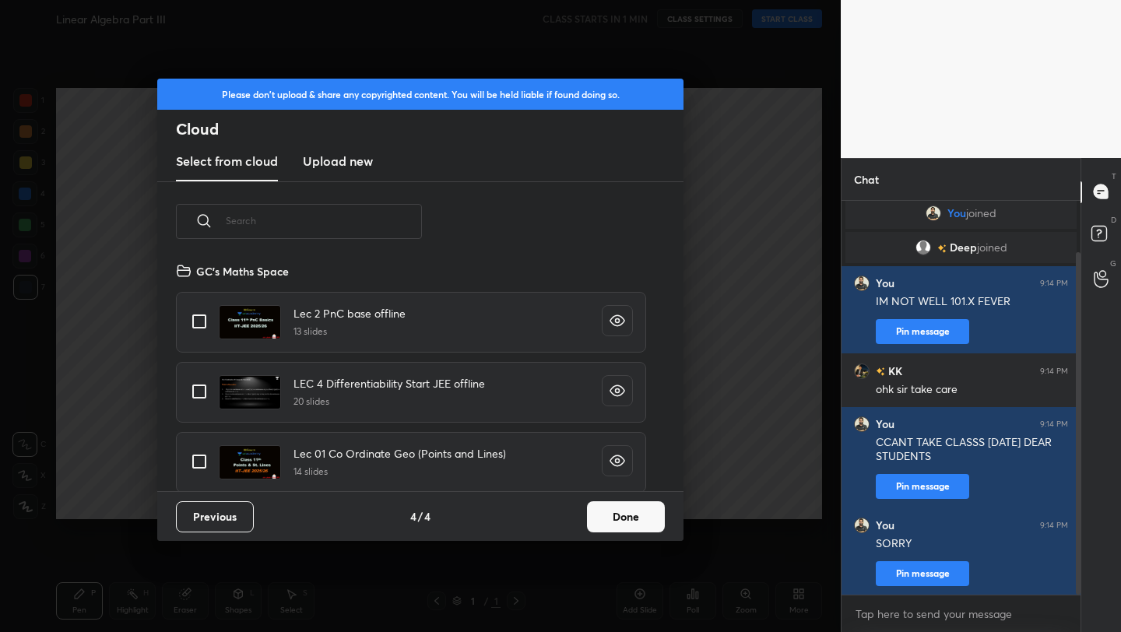
scroll to position [5, 9]
click at [633, 521] on button "Done" at bounding box center [626, 516] width 78 height 31
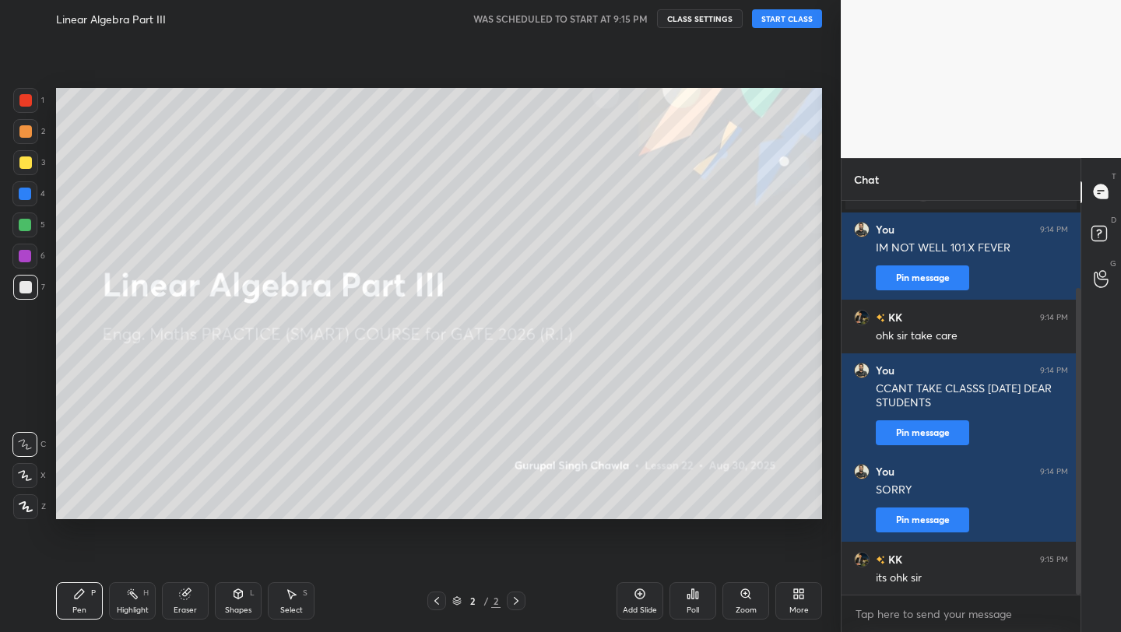
click at [774, 19] on button "START CLASS" at bounding box center [787, 18] width 70 height 19
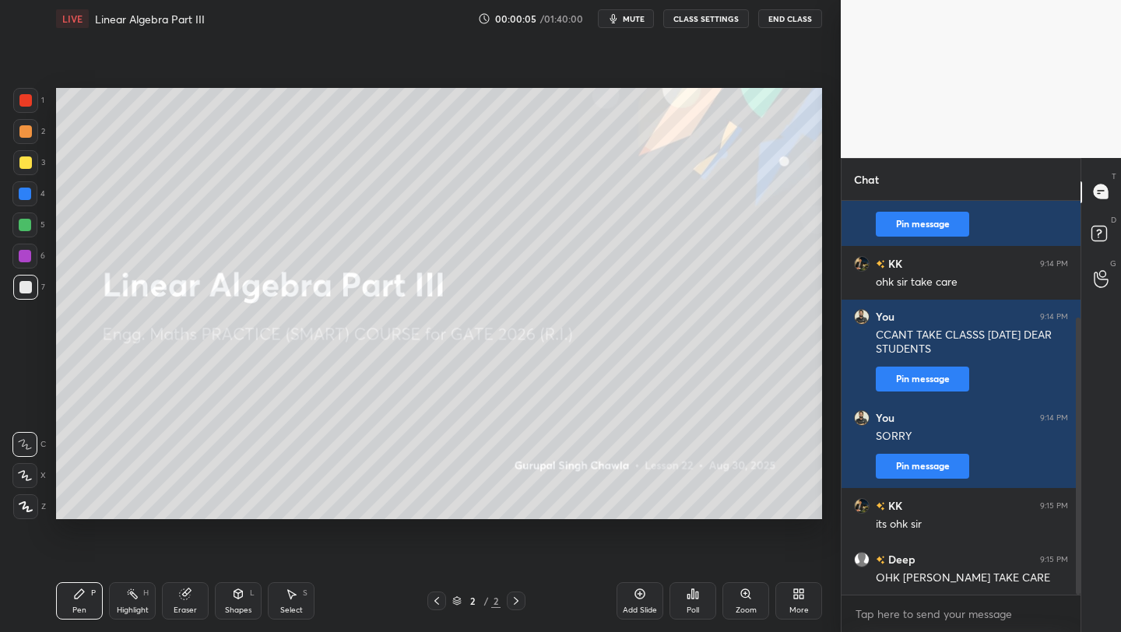
click at [639, 19] on span "mute" at bounding box center [634, 18] width 22 height 11
type textarea "x"
click at [895, 611] on textarea at bounding box center [961, 614] width 214 height 25
type textarea "T"
type textarea "x"
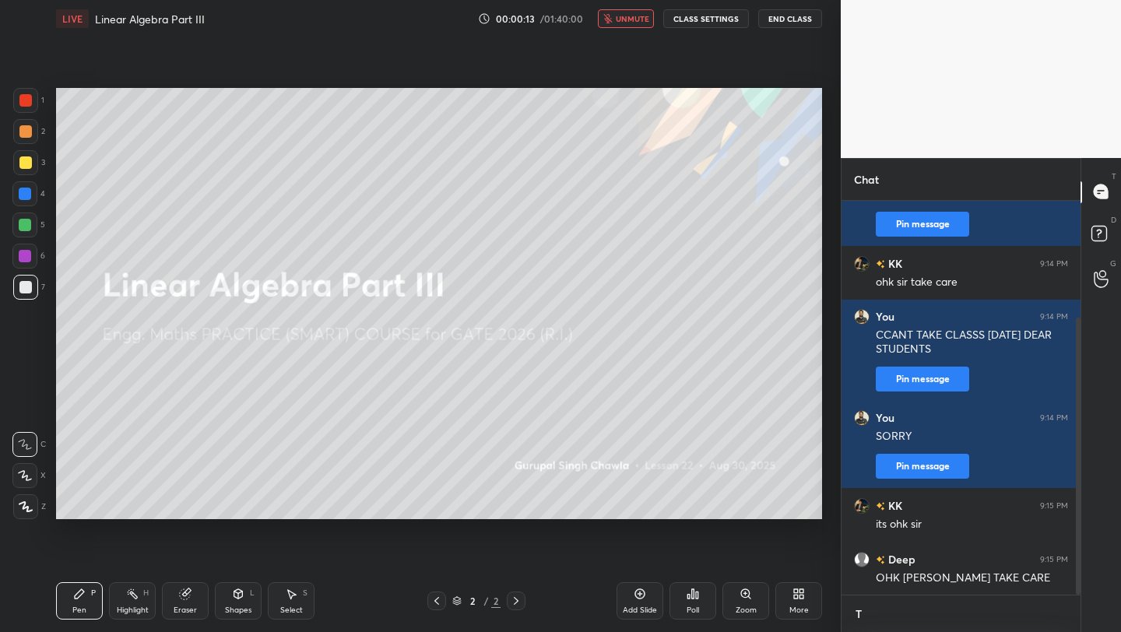
scroll to position [422, 234]
type textarea "TY"
type textarea "x"
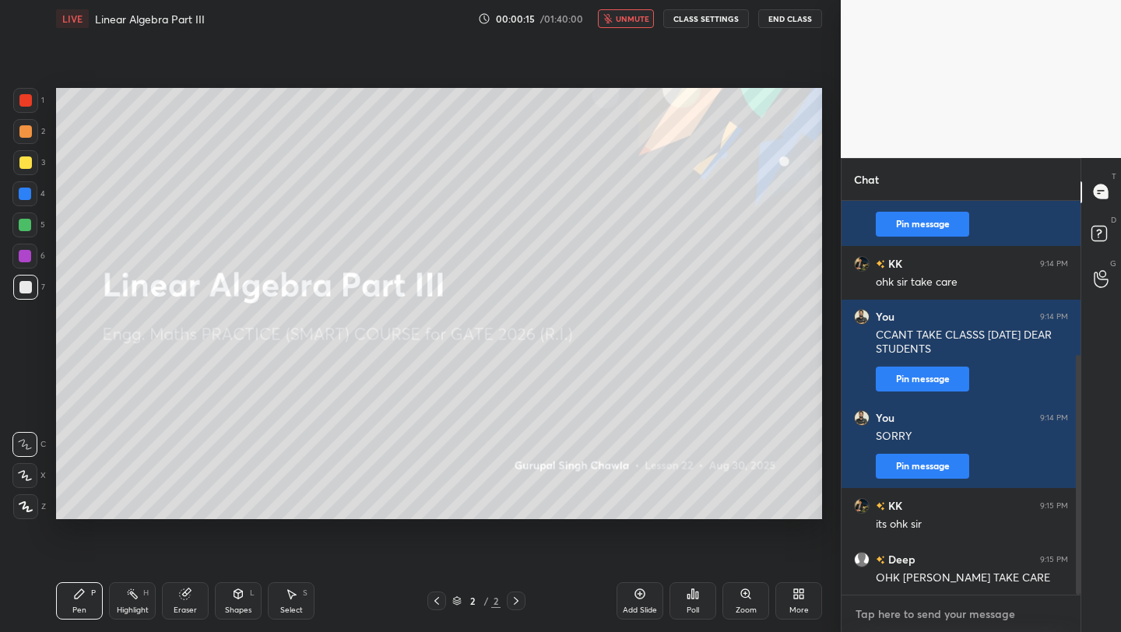
scroll to position [254, 0]
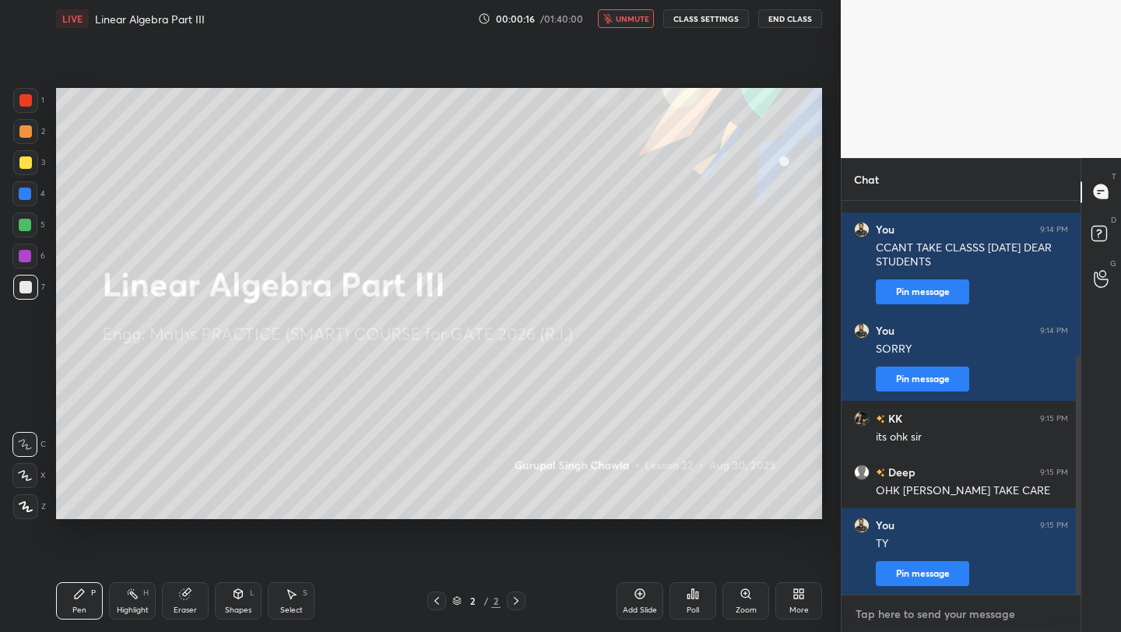
type textarea "B"
type textarea "x"
type textarea "BE"
type textarea "x"
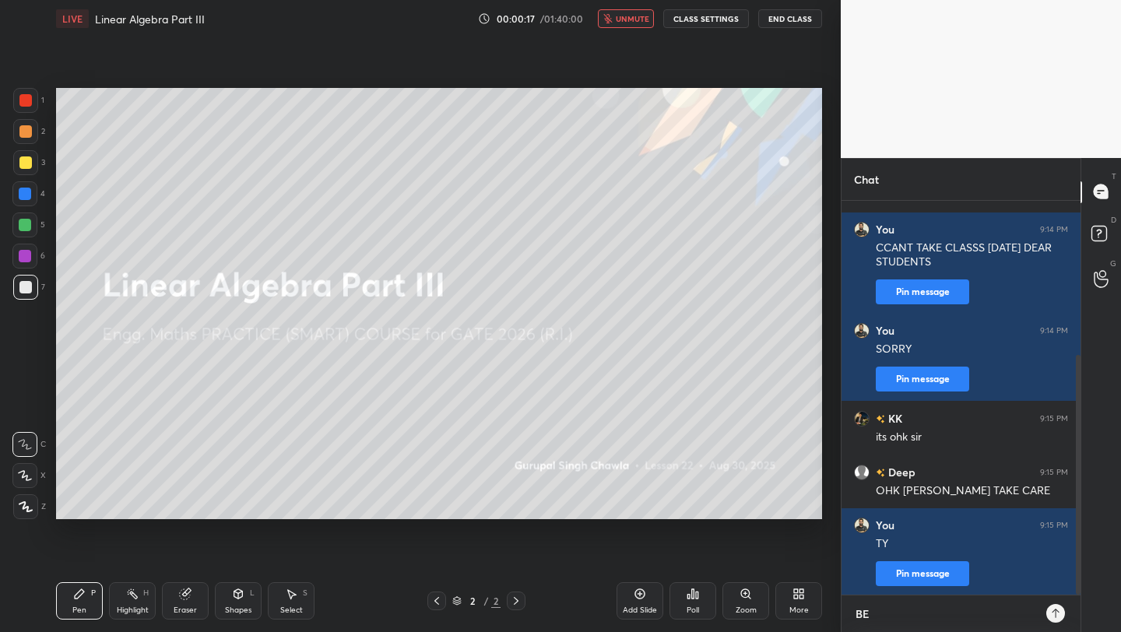
type textarea "BED"
type textarea "x"
type textarea "BED"
type textarea "x"
click at [895, 611] on textarea "BED" at bounding box center [945, 614] width 183 height 25
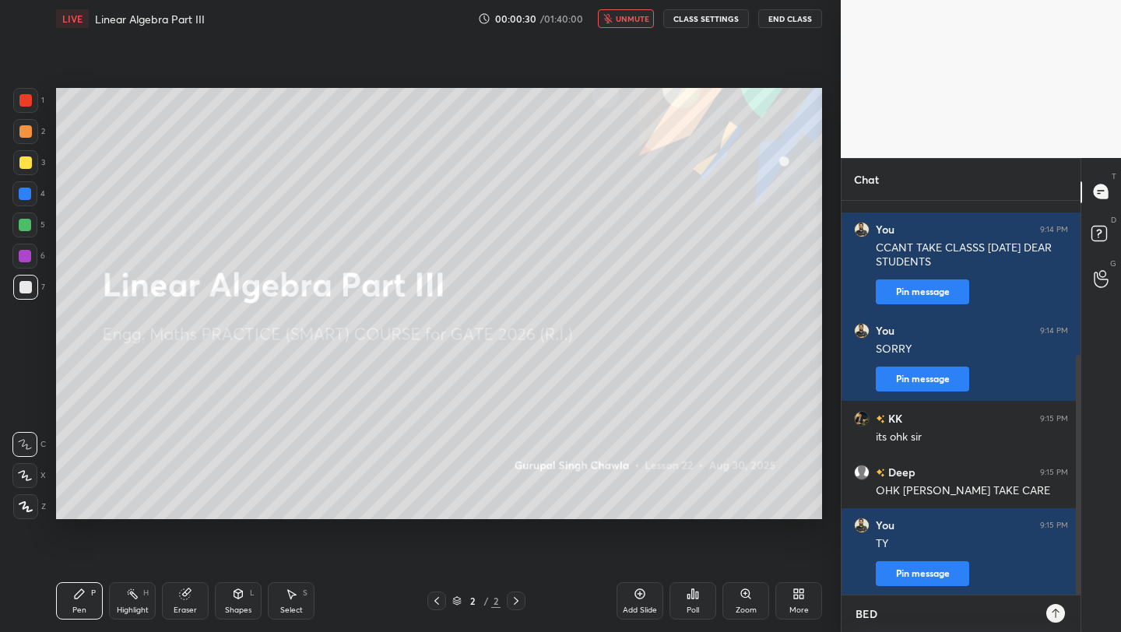
type textarea "BED"
type textarea "x"
type textarea "BE"
type textarea "x"
type textarea "B"
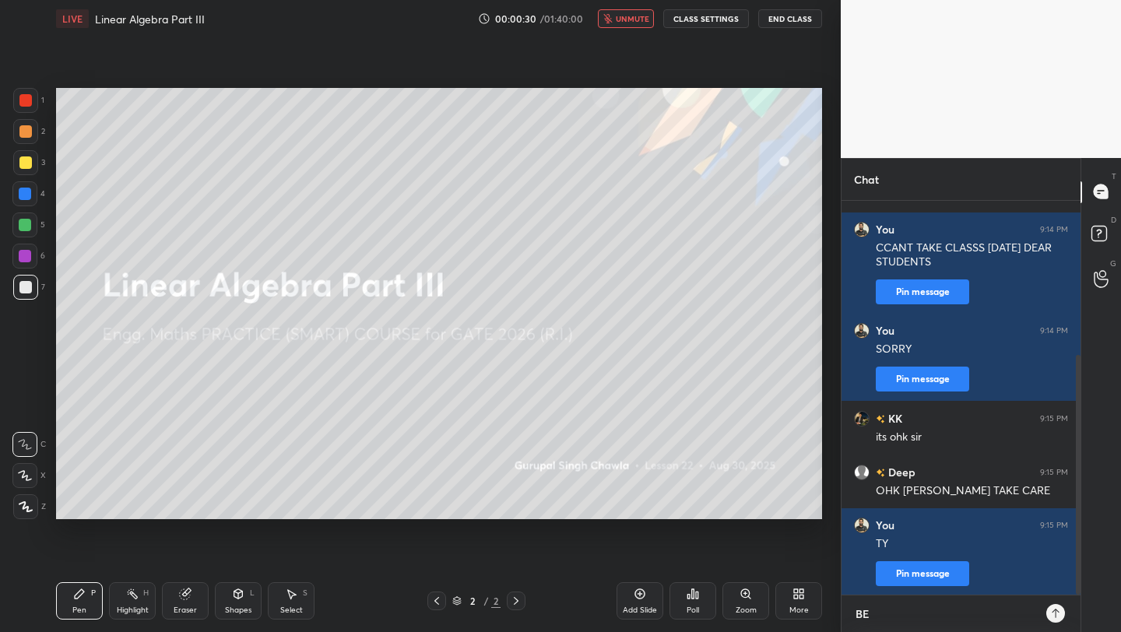
type textarea "x"
type textarea "BY"
type textarea "x"
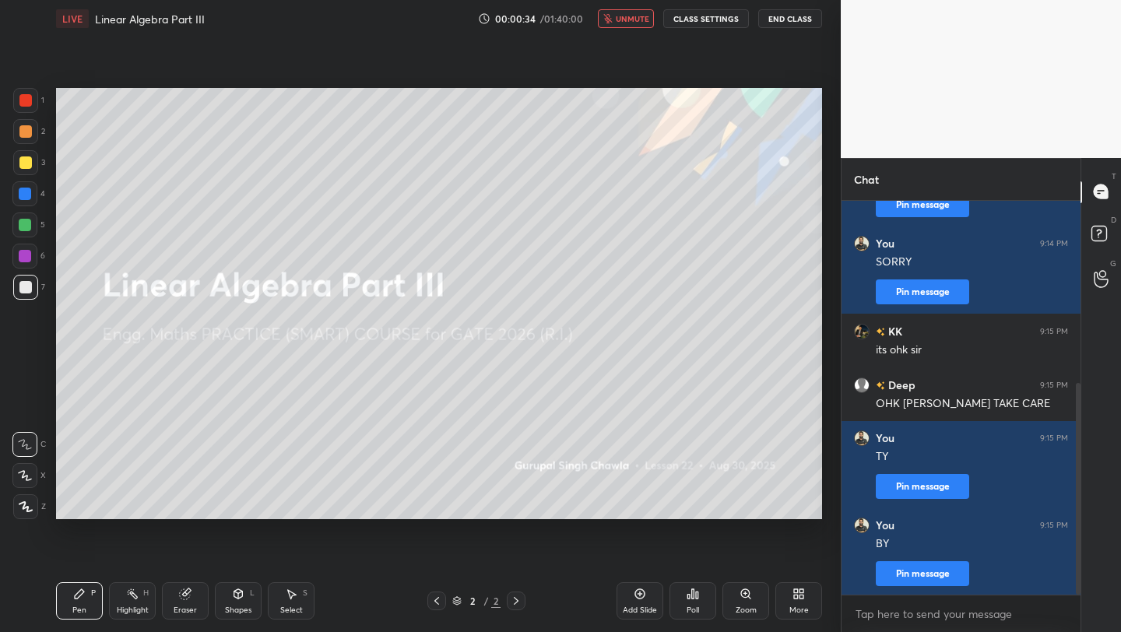
click at [793, 16] on button "End Class" at bounding box center [790, 18] width 64 height 19
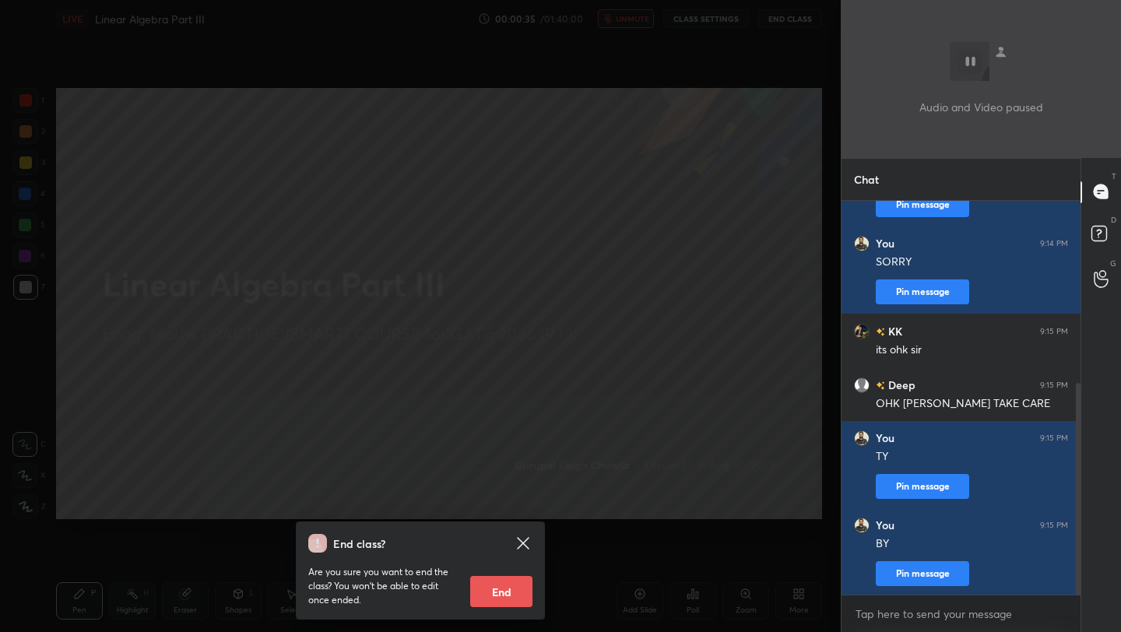
click at [511, 591] on button "End" at bounding box center [501, 591] width 62 height 31
type textarea "x"
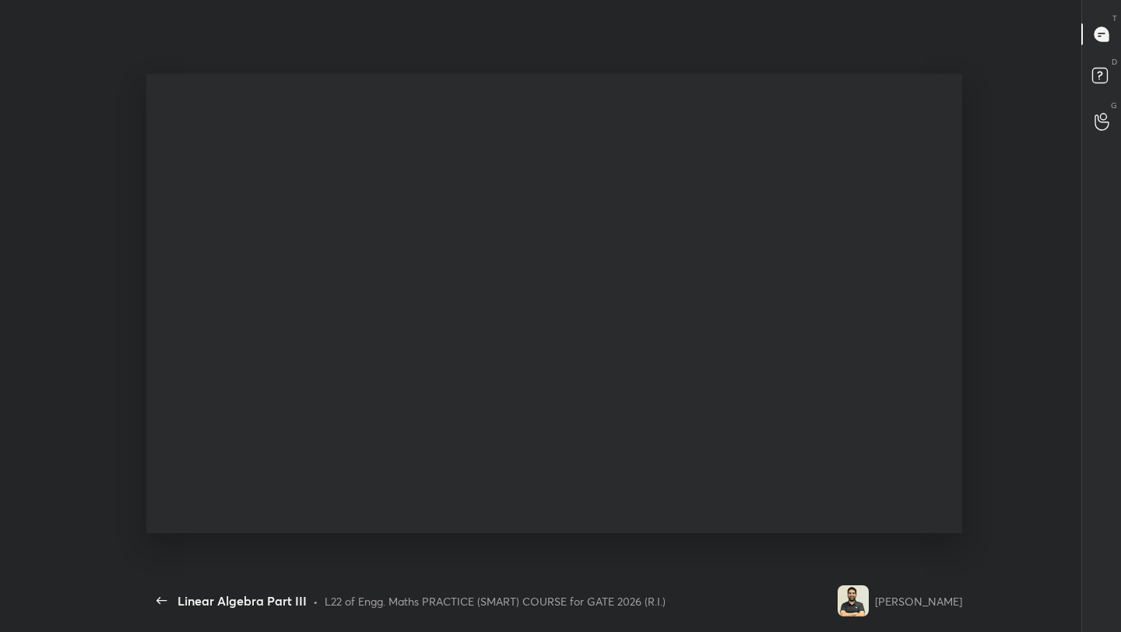
scroll to position [5, 5]
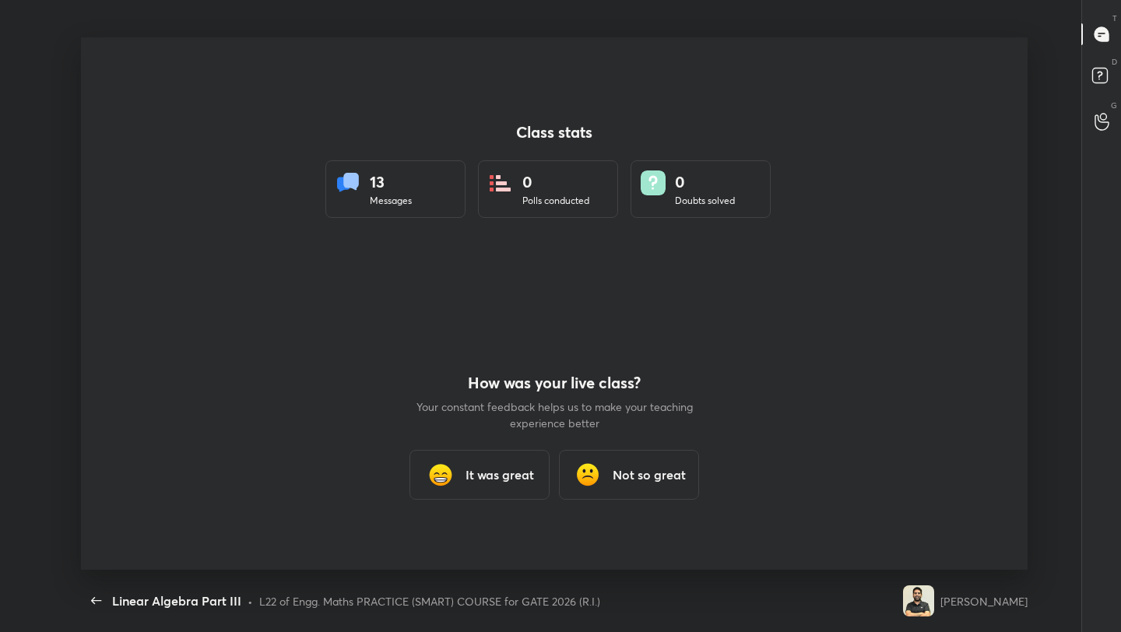
click at [611, 488] on div "Not so great" at bounding box center [629, 475] width 140 height 50
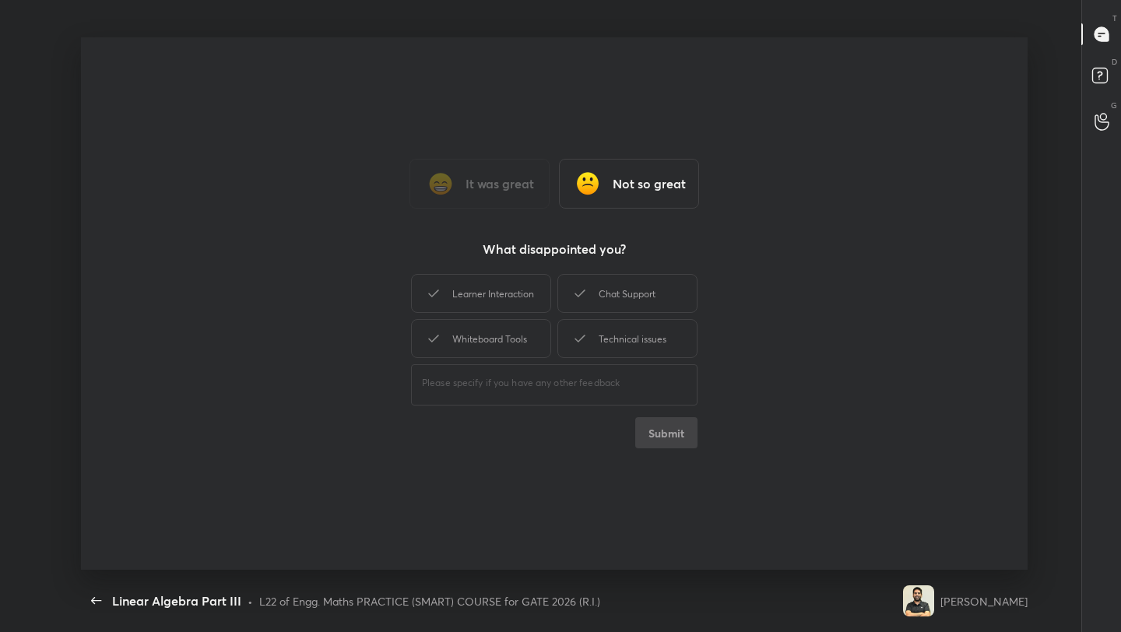
click at [512, 374] on div "​" at bounding box center [554, 383] width 287 height 44
type textarea "SUFFERING FROM FEVER INFORMED LEARNERS"
click at [670, 434] on button "Submit" at bounding box center [666, 432] width 62 height 31
